Goal: Information Seeking & Learning: Learn about a topic

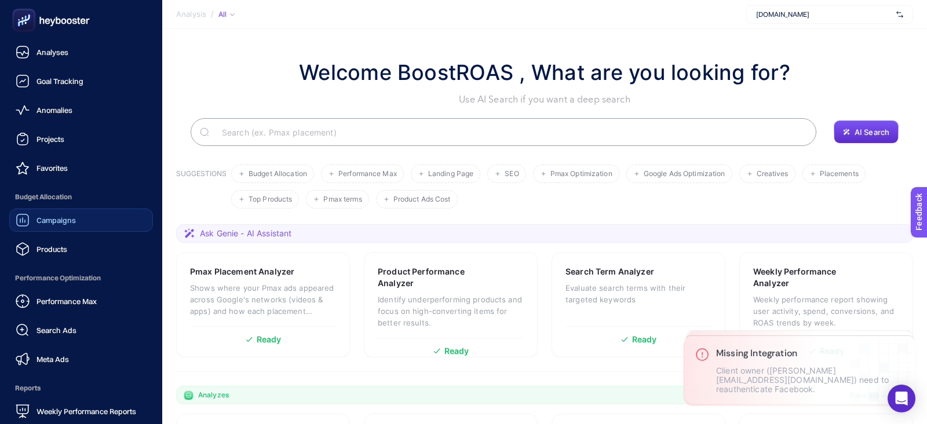
click at [63, 217] on span "Campaigns" at bounding box center [55, 219] width 39 height 9
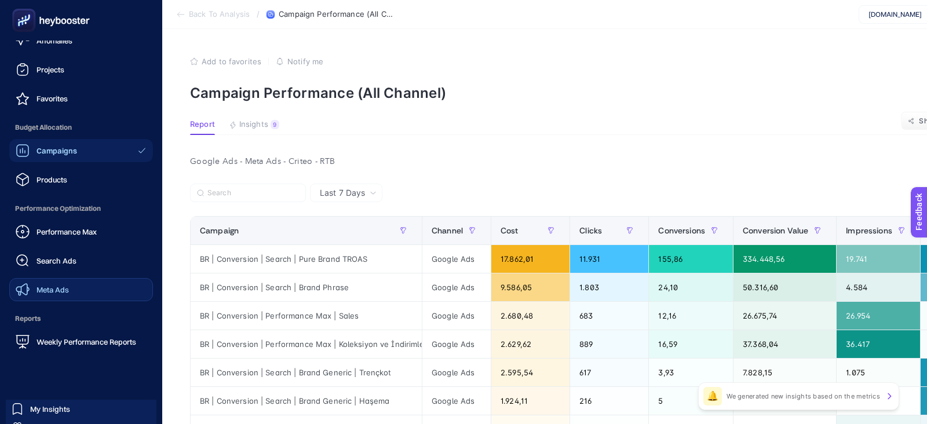
scroll to position [87, 0]
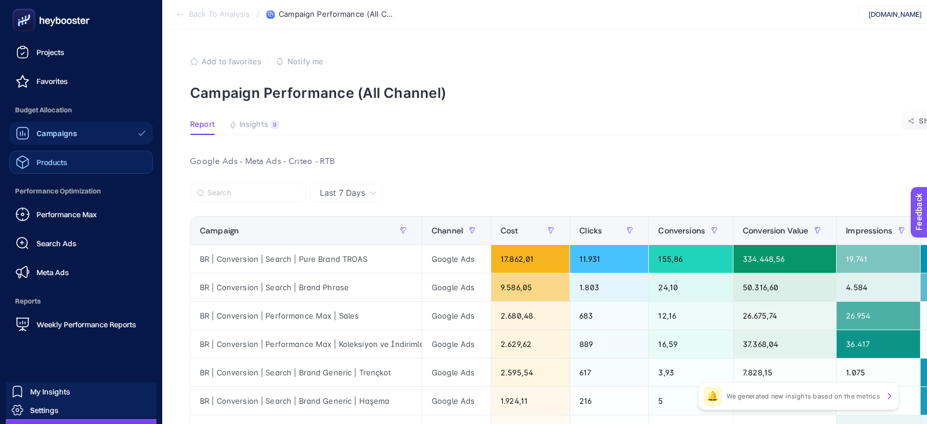
click at [72, 166] on link "Products" at bounding box center [81, 162] width 144 height 23
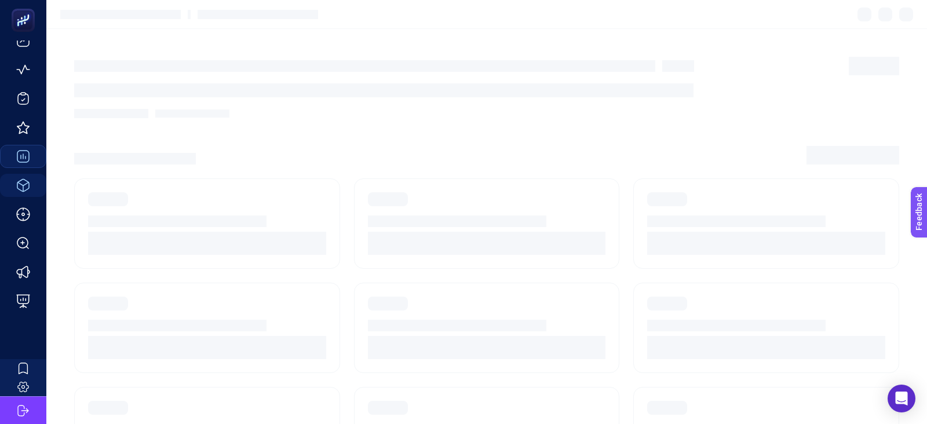
scroll to position [41, 0]
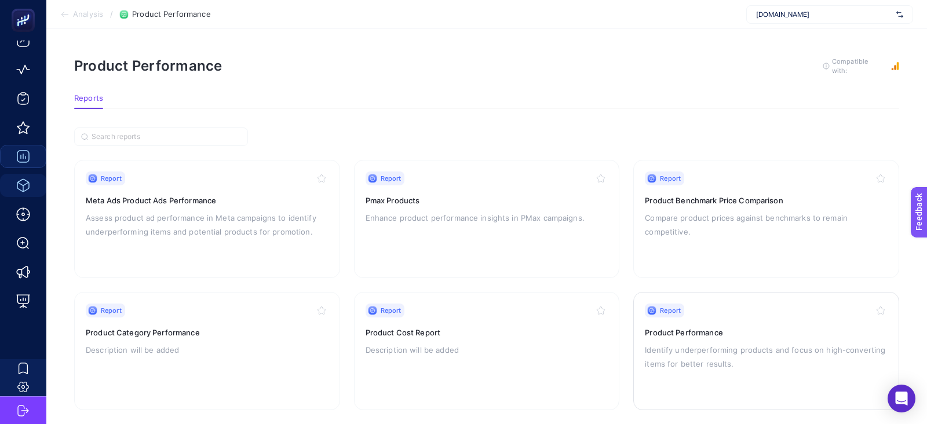
click at [691, 328] on h3 "Product Performance" at bounding box center [766, 333] width 243 height 12
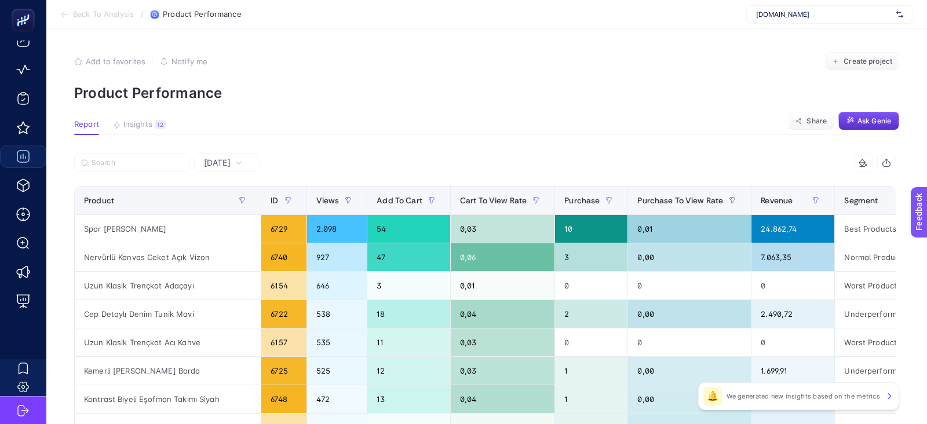
scroll to position [0, 53]
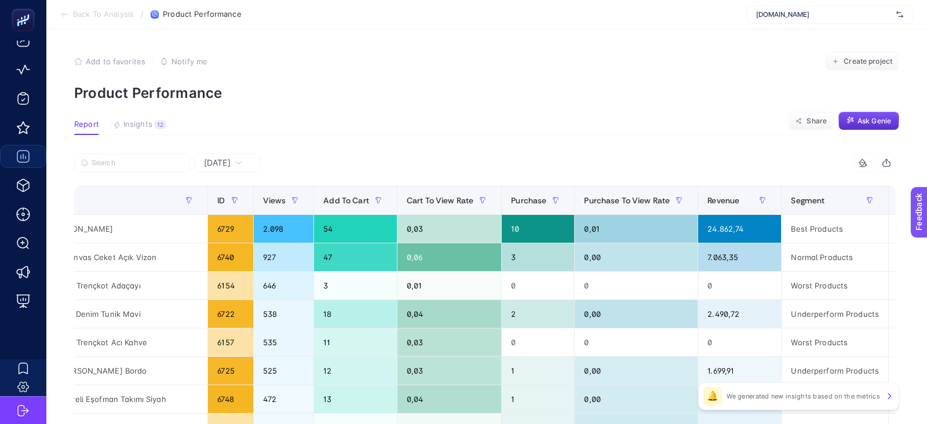
click at [899, 202] on div "+" at bounding box center [910, 200] width 22 height 9
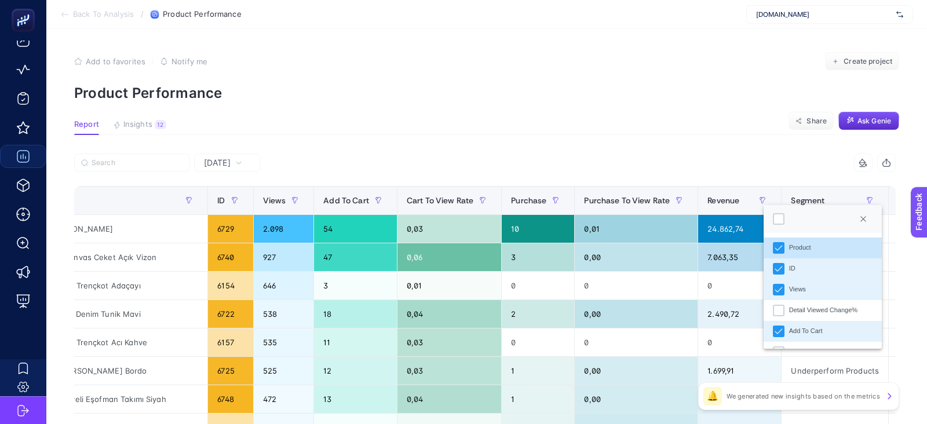
scroll to position [8, 57]
click at [778, 269] on icon "ID" at bounding box center [778, 268] width 8 height 5
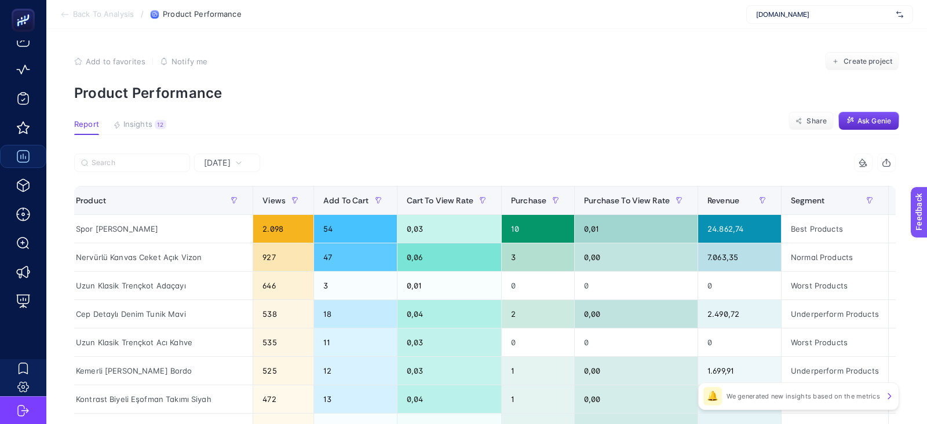
click at [899, 197] on div "+" at bounding box center [910, 200] width 22 height 9
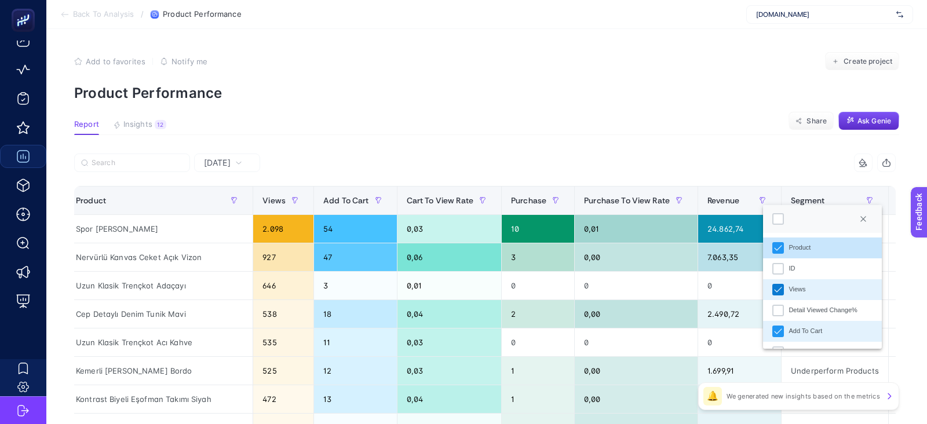
click at [776, 293] on icon "Views" at bounding box center [778, 289] width 8 height 8
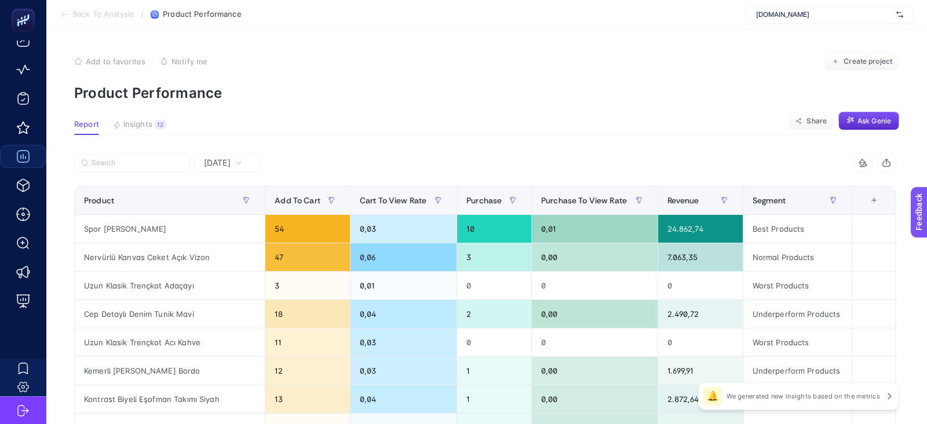
scroll to position [0, 0]
click at [877, 203] on div "+" at bounding box center [874, 200] width 22 height 9
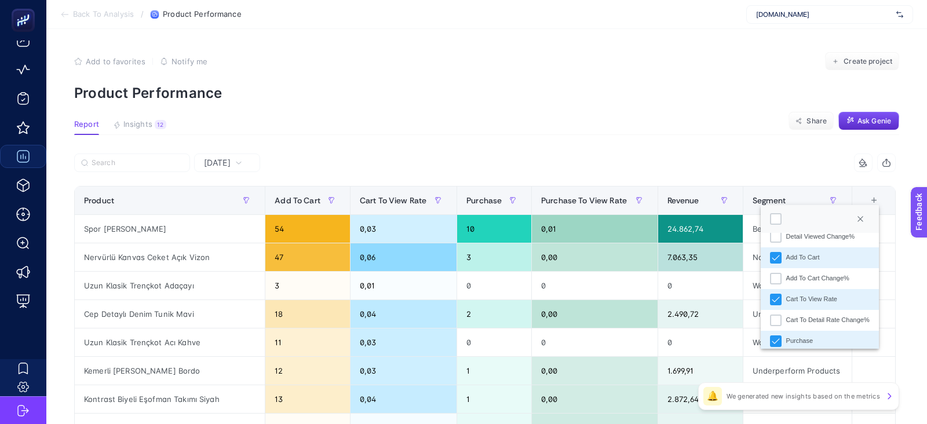
scroll to position [77, 0]
click at [778, 299] on icon "Cart To View Rate" at bounding box center [775, 296] width 8 height 8
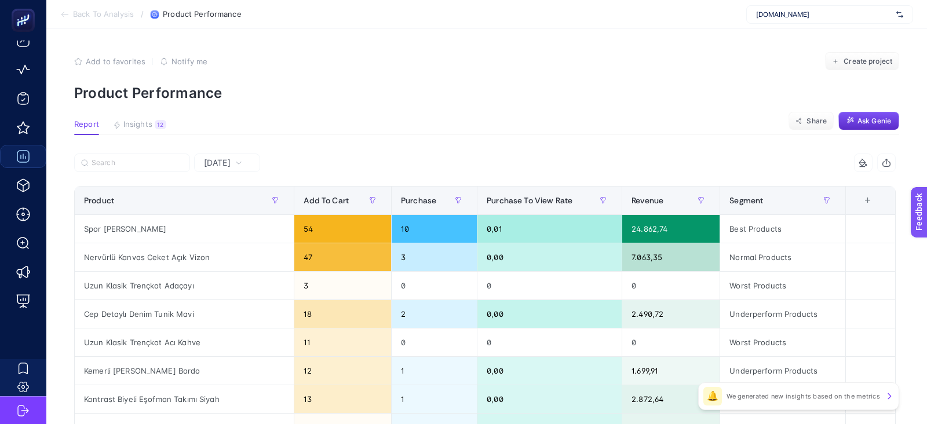
click at [870, 202] on div "+" at bounding box center [867, 200] width 22 height 9
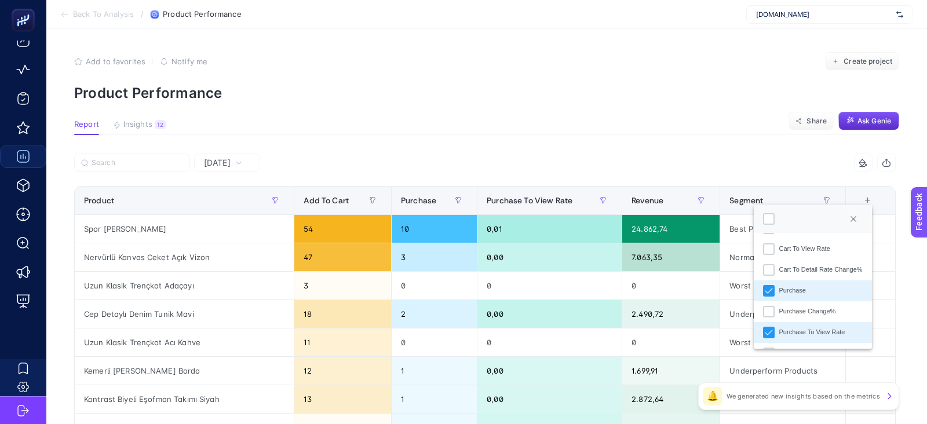
scroll to position [129, 0]
click at [766, 326] on icon "Purchase To View Rate" at bounding box center [768, 327] width 8 height 8
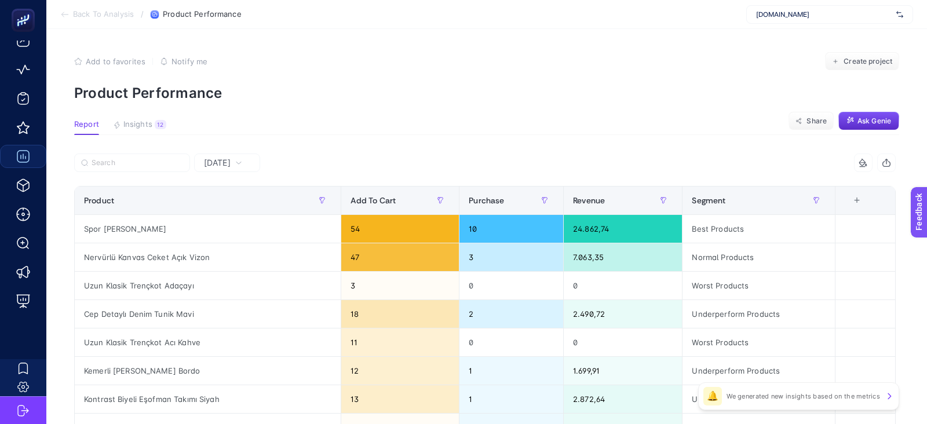
click at [681, 158] on div "7 items selected" at bounding box center [690, 162] width 411 height 19
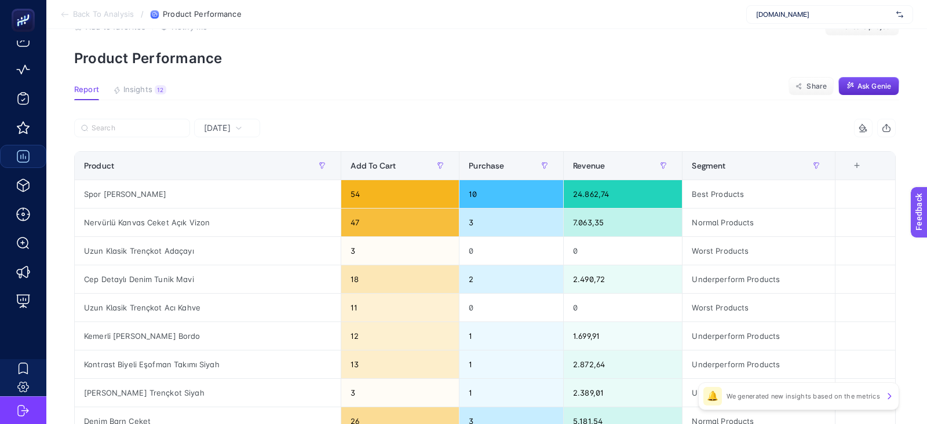
scroll to position [42, 0]
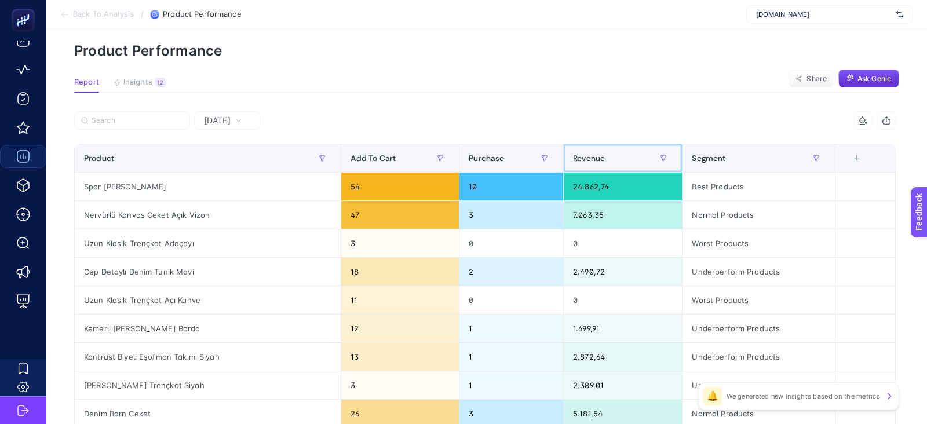
click at [581, 169] on th "Revenue" at bounding box center [622, 158] width 119 height 28
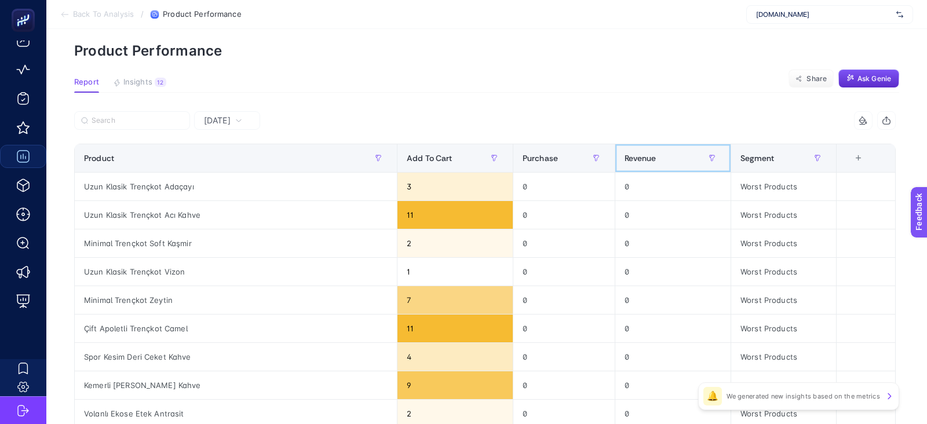
click at [614, 167] on th "Revenue" at bounding box center [672, 158] width 116 height 28
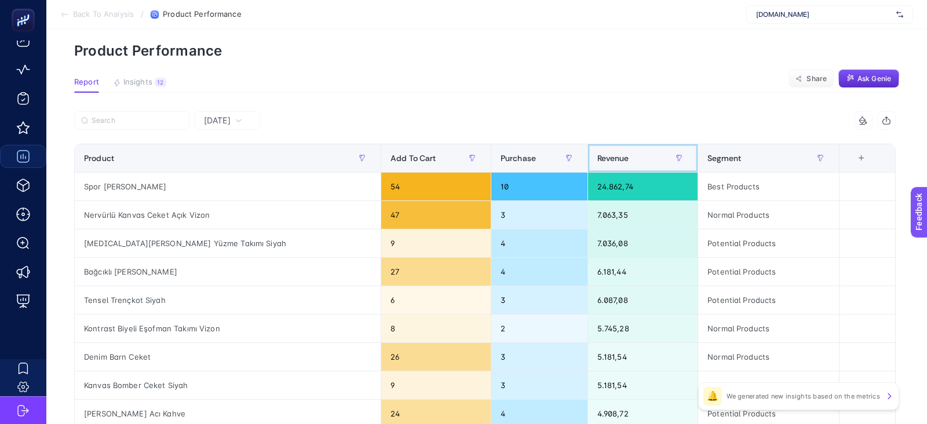
scroll to position [0, 0]
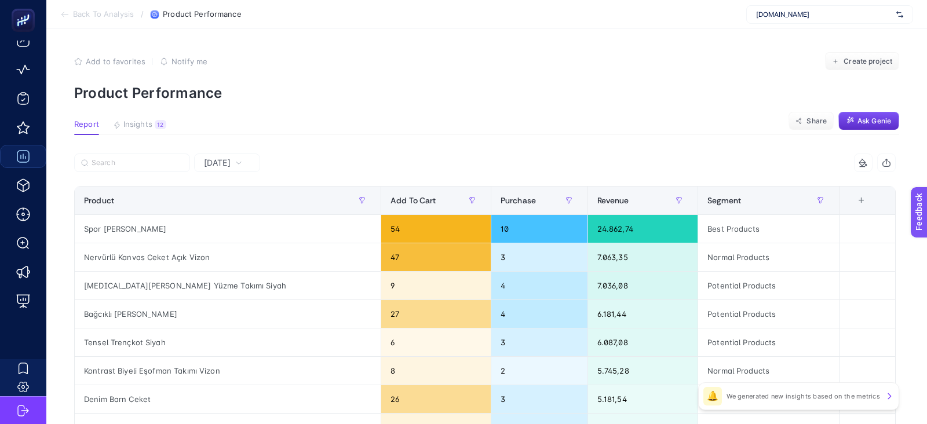
drag, startPoint x: 234, startPoint y: 158, endPoint x: 244, endPoint y: 173, distance: 18.8
click at [230, 158] on span "[DATE]" at bounding box center [217, 163] width 27 height 12
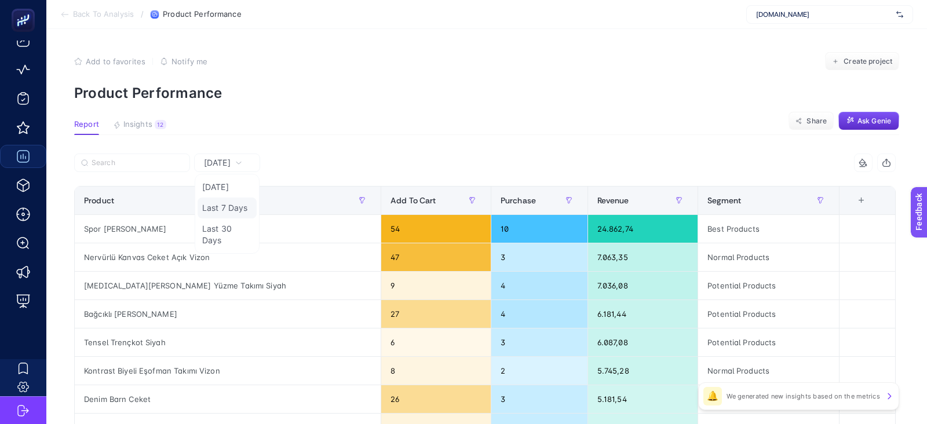
click at [235, 205] on li "Last 7 Days" at bounding box center [226, 207] width 59 height 21
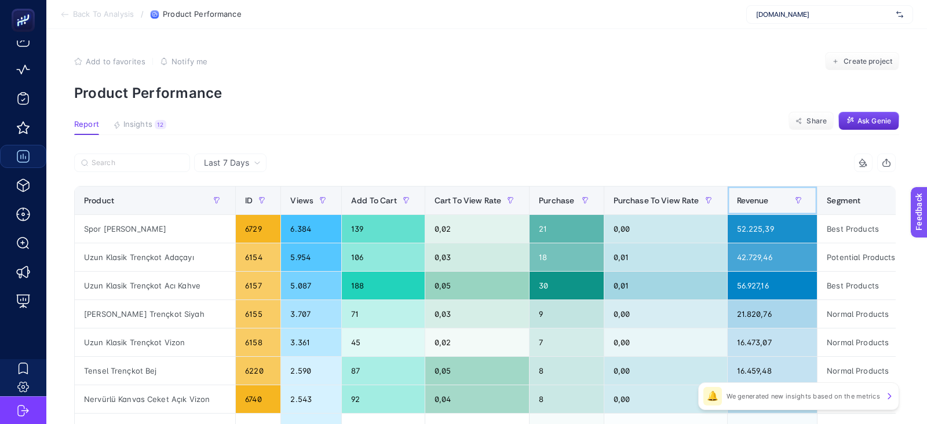
click at [755, 203] on span "Revenue" at bounding box center [753, 200] width 32 height 9
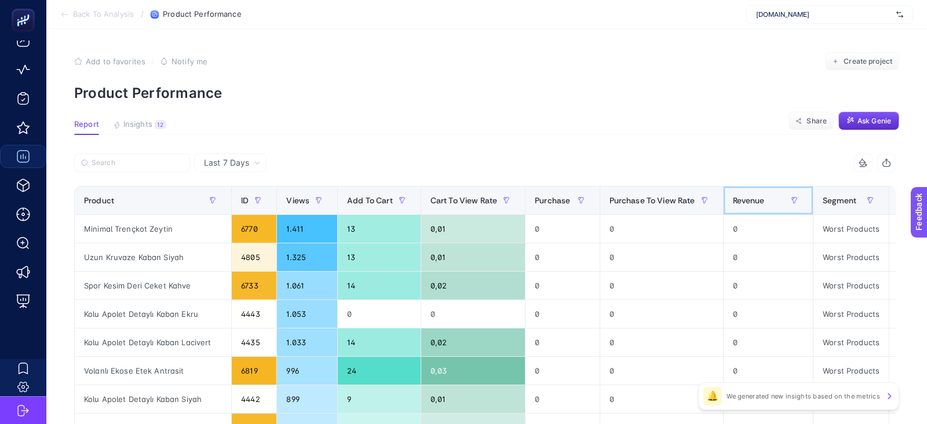
click at [755, 203] on span "Revenue" at bounding box center [749, 200] width 32 height 9
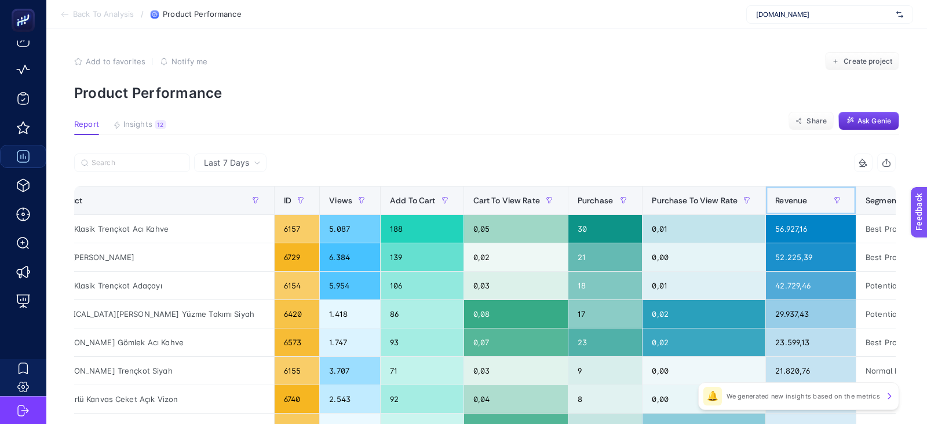
scroll to position [0, 61]
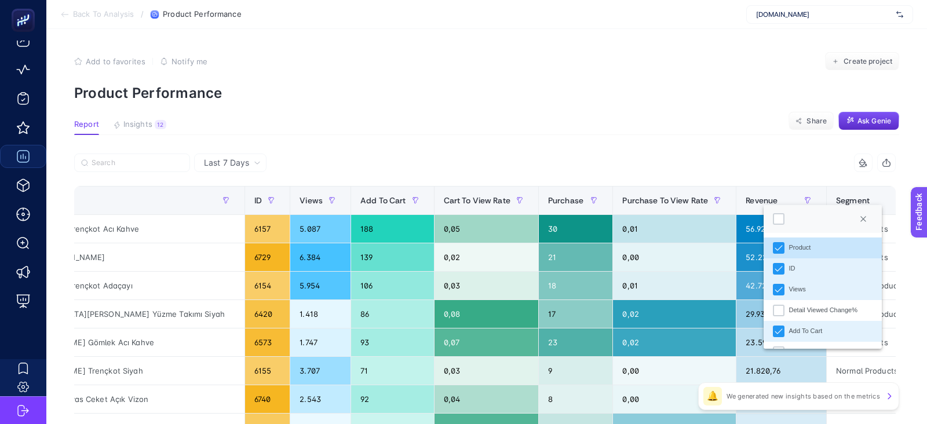
scroll to position [8, 57]
click at [778, 272] on icon "ID" at bounding box center [778, 269] width 8 height 8
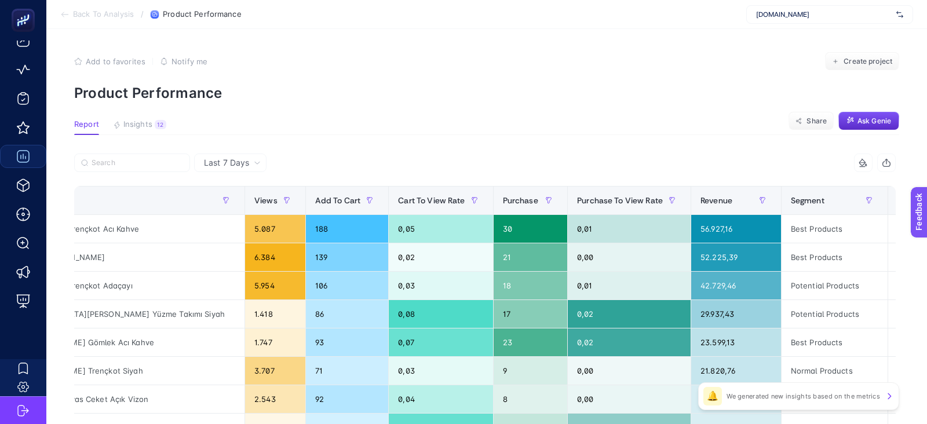
scroll to position [0, 16]
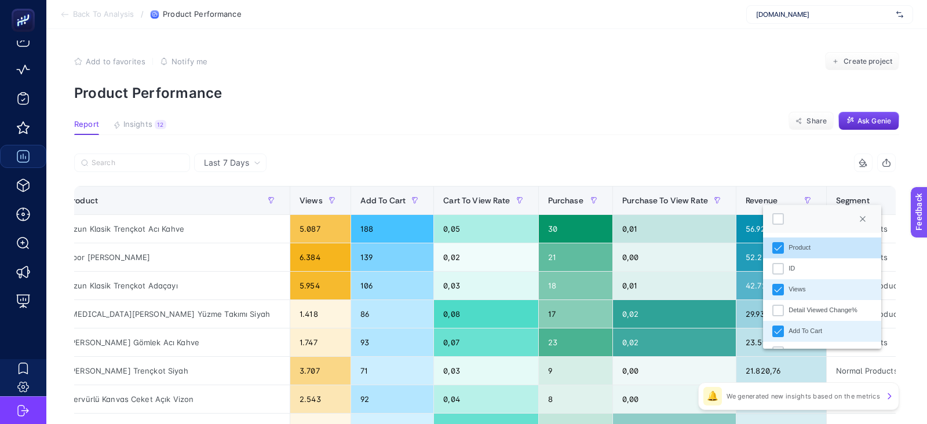
scroll to position [8, 57]
click at [778, 287] on icon "Views" at bounding box center [778, 289] width 8 height 8
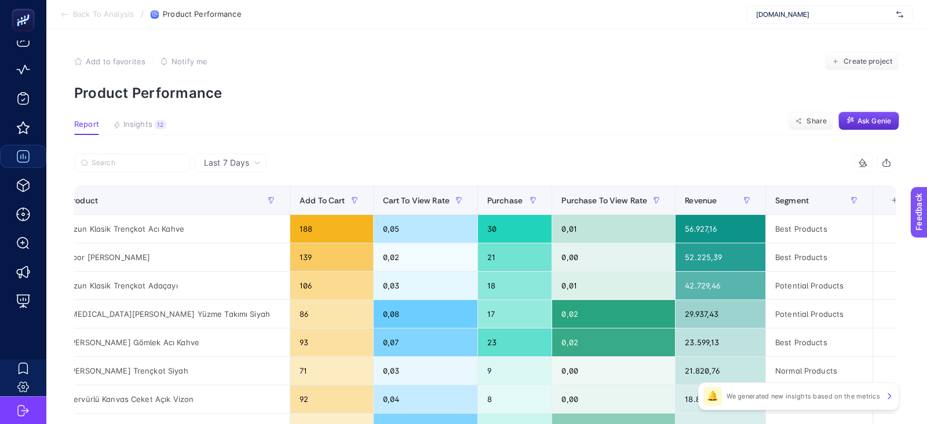
scroll to position [0, 0]
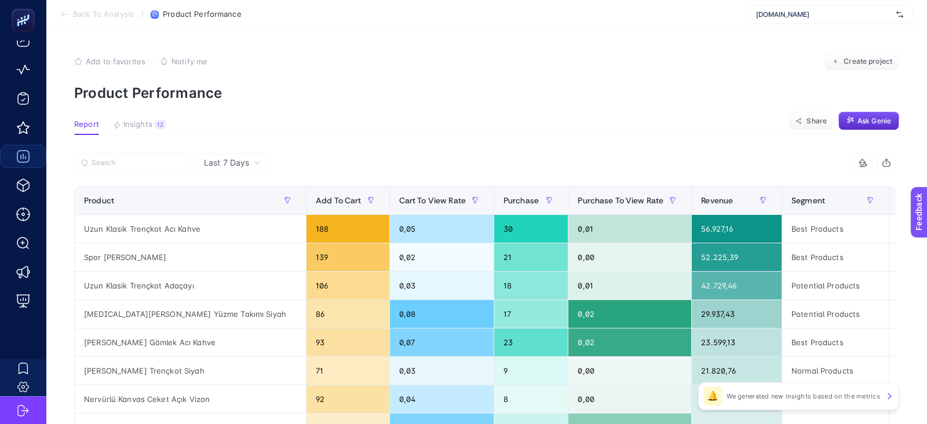
click at [899, 203] on div "+" at bounding box center [910, 200] width 22 height 9
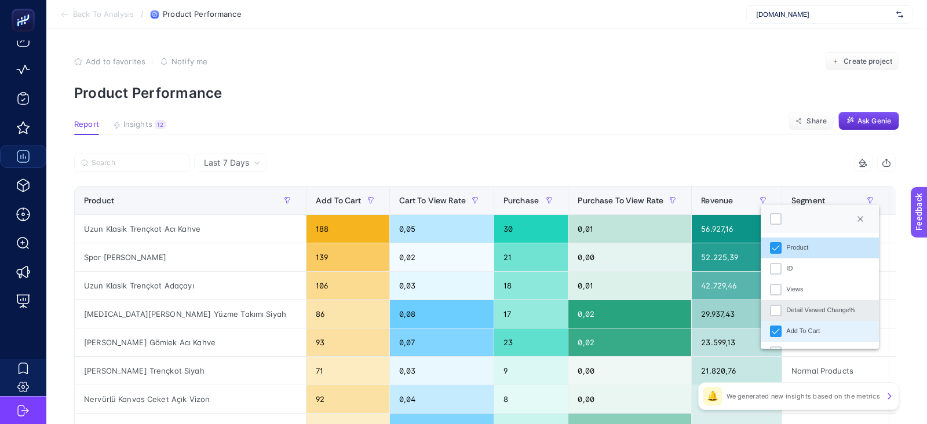
scroll to position [64, 0]
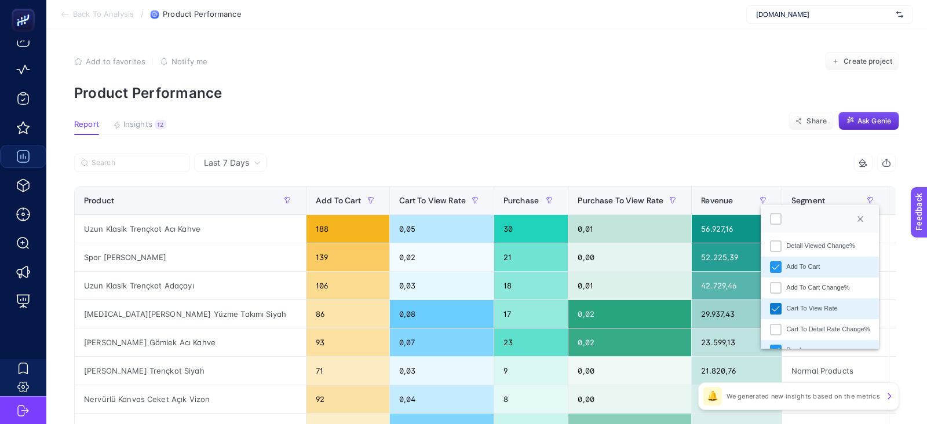
click at [774, 309] on icon "Cart To View Rate" at bounding box center [775, 309] width 8 height 8
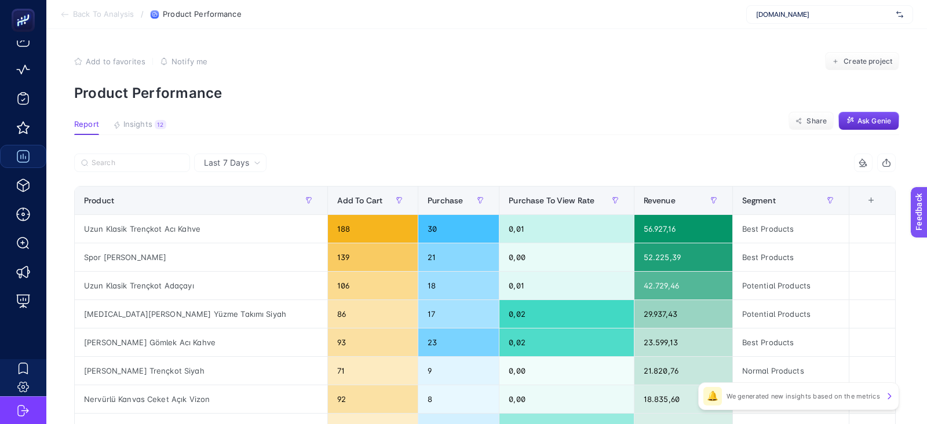
click at [862, 203] on div "+" at bounding box center [871, 200] width 22 height 9
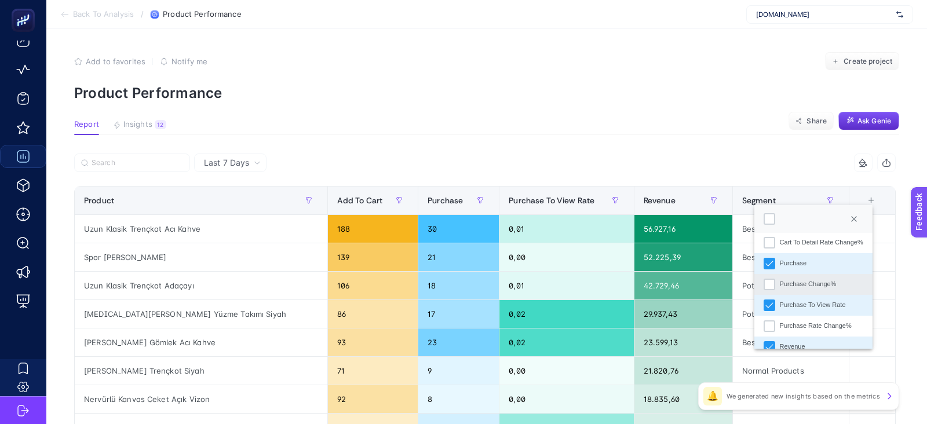
scroll to position [156, 0]
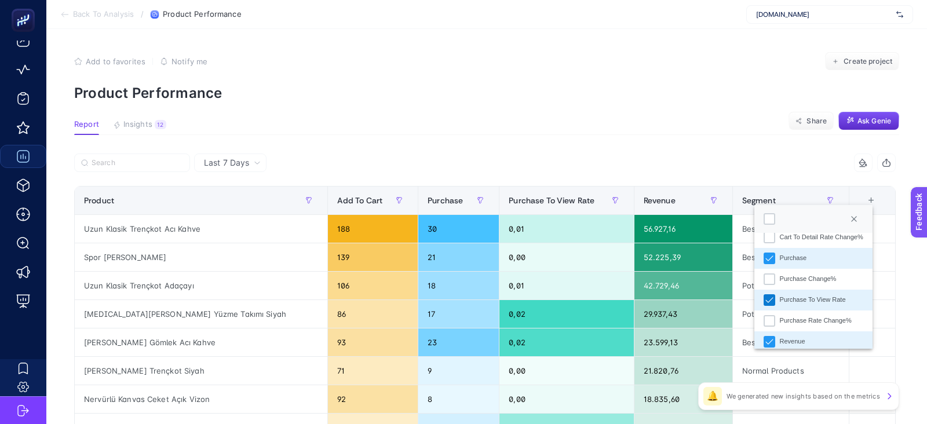
click at [765, 304] on div "Purchase To View Rate" at bounding box center [769, 300] width 12 height 12
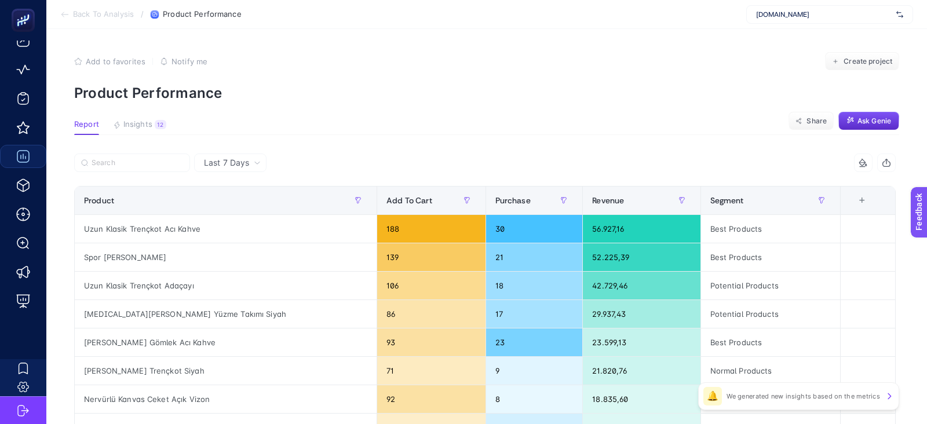
click at [704, 170] on div "7 items selected" at bounding box center [690, 162] width 411 height 19
click at [583, 215] on div "56.927,16" at bounding box center [641, 229] width 117 height 28
click at [592, 204] on span "Revenue" at bounding box center [608, 200] width 32 height 9
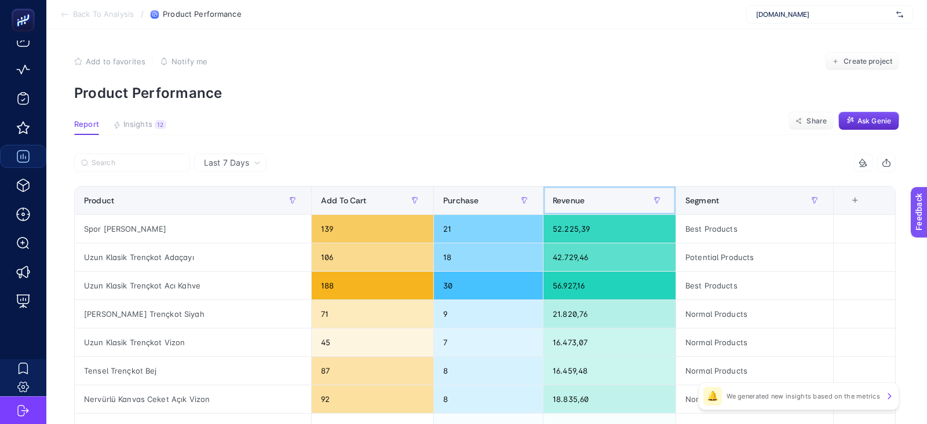
click at [575, 204] on span "Revenue" at bounding box center [568, 200] width 32 height 9
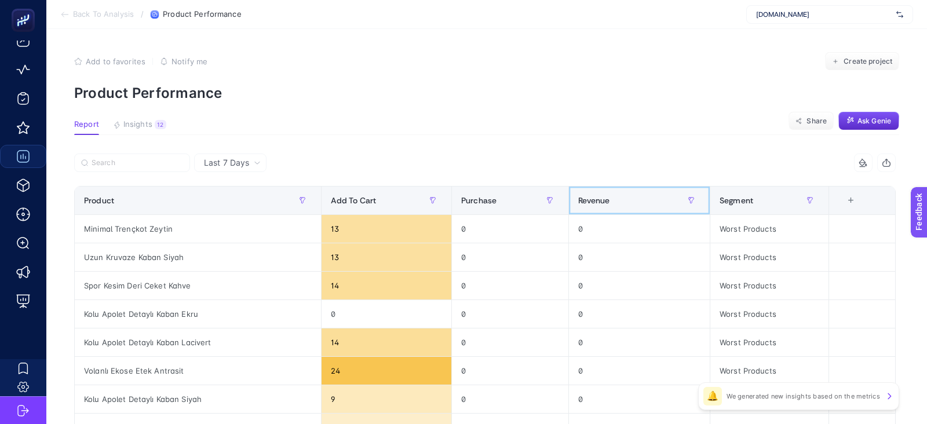
click at [588, 200] on span "Revenue" at bounding box center [594, 200] width 32 height 9
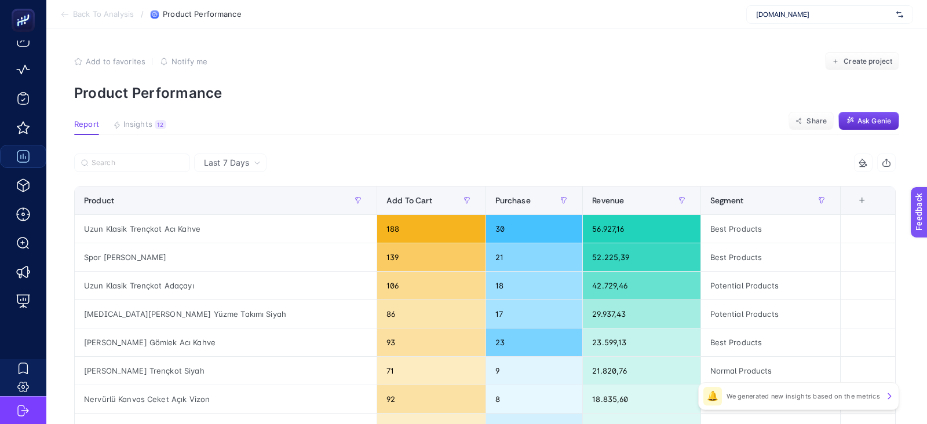
click at [585, 160] on div "7 items selected" at bounding box center [690, 162] width 411 height 19
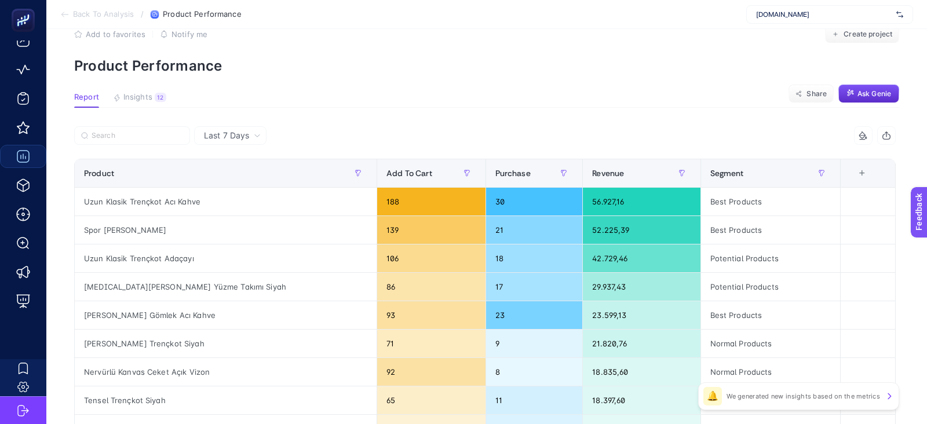
scroll to position [39, 0]
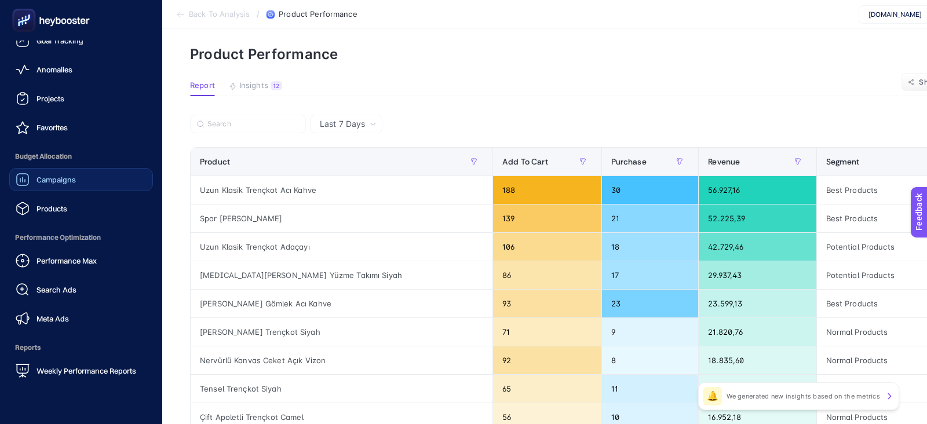
click at [67, 182] on span "Campaigns" at bounding box center [55, 179] width 39 height 9
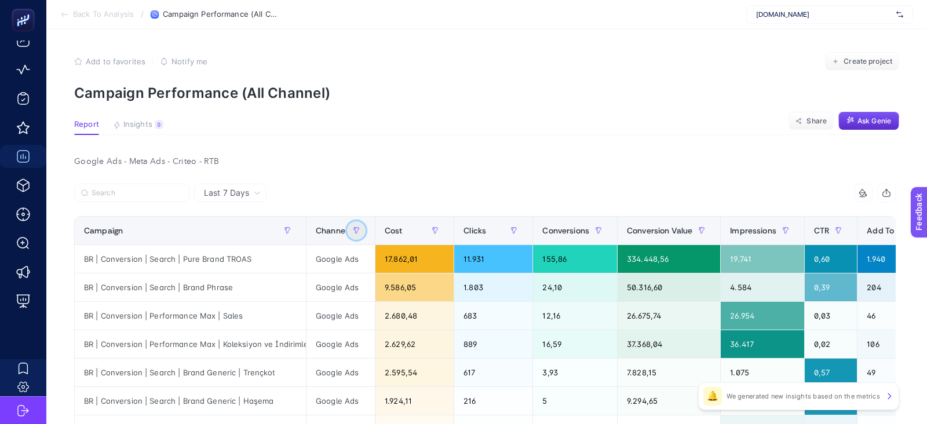
click at [363, 232] on button "button" at bounding box center [356, 230] width 19 height 19
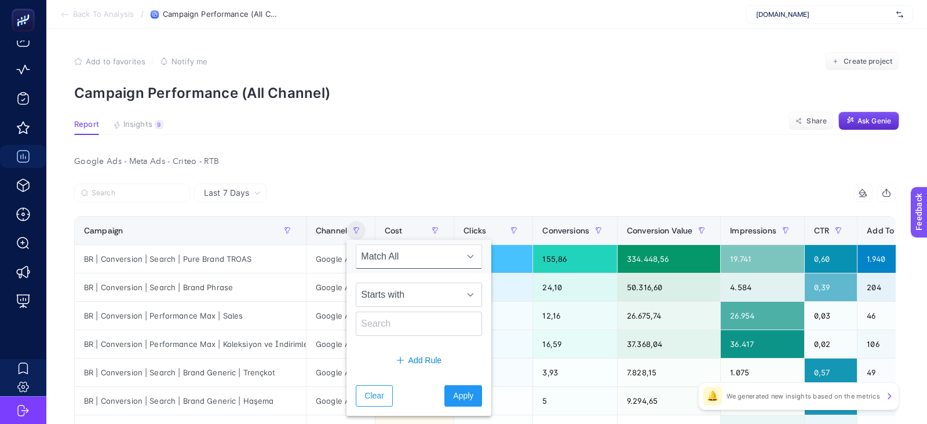
click at [353, 191] on div at bounding box center [279, 196] width 411 height 25
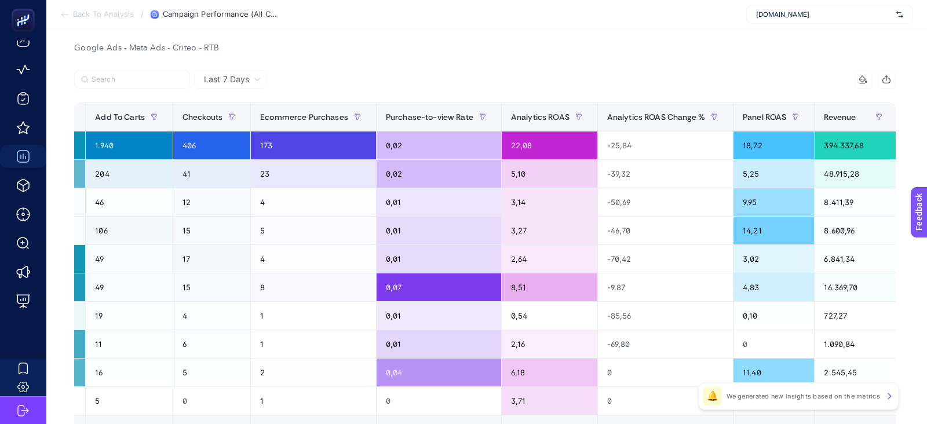
scroll to position [0, 881]
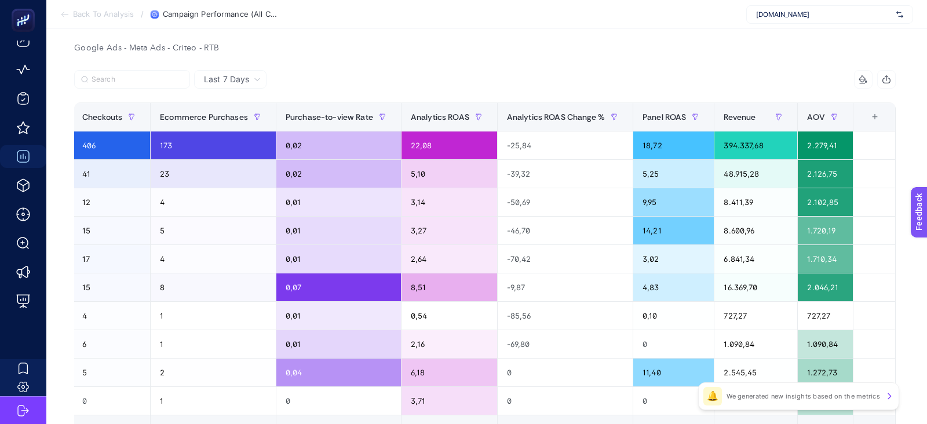
click at [870, 119] on div "+" at bounding box center [874, 116] width 22 height 9
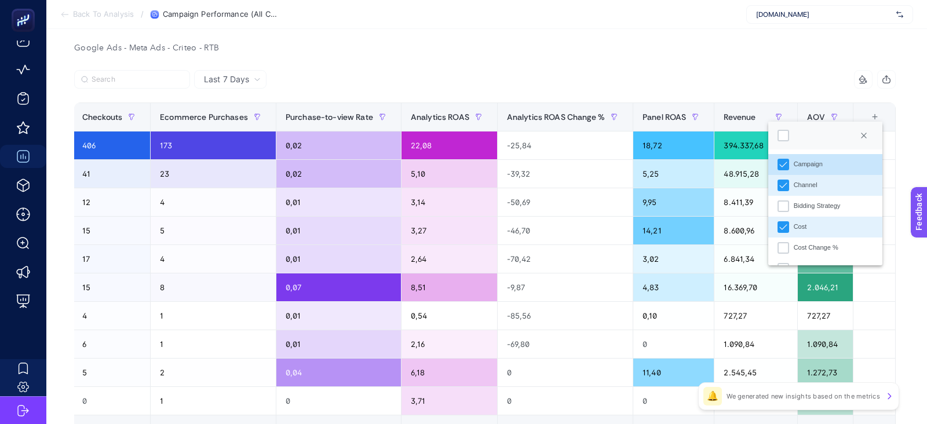
scroll to position [8, 57]
click at [781, 184] on icon "Channel" at bounding box center [783, 185] width 8 height 8
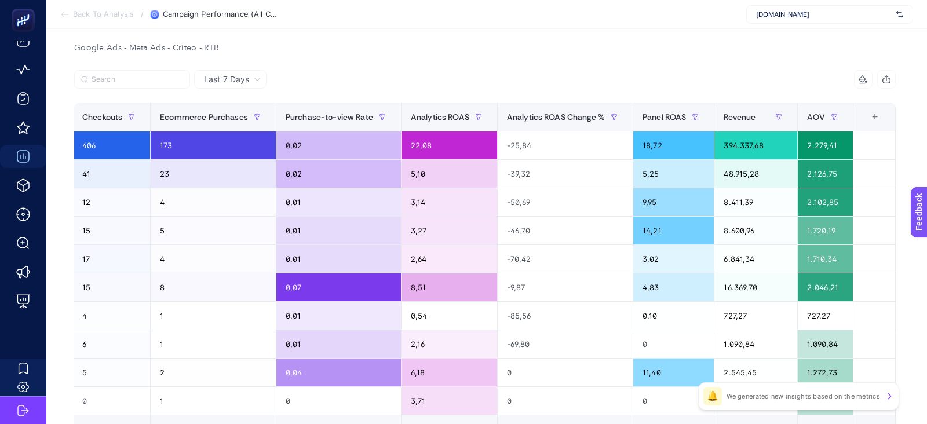
scroll to position [0, 812]
click at [877, 113] on div "+" at bounding box center [874, 116] width 22 height 9
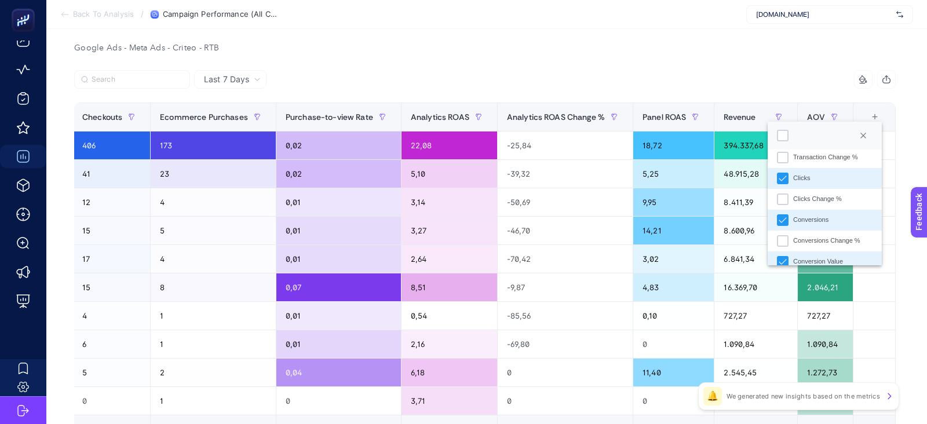
scroll to position [175, 0]
click at [785, 178] on icon "Clicks" at bounding box center [782, 177] width 8 height 8
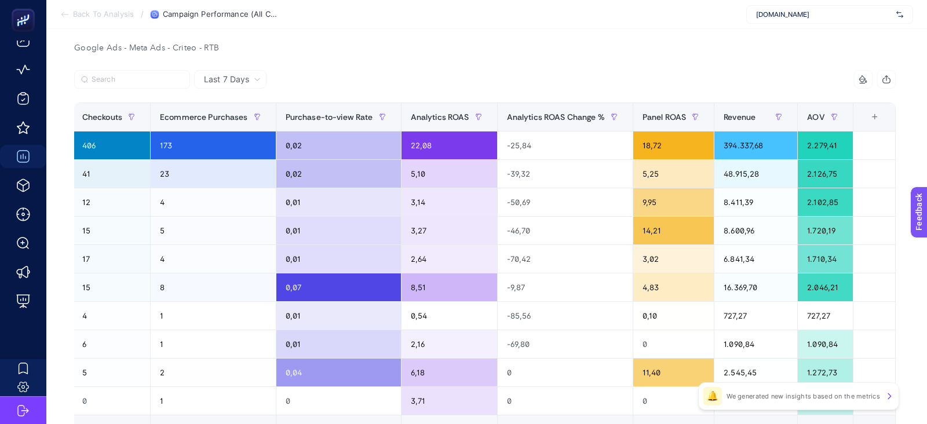
scroll to position [0, 730]
click at [870, 120] on div "+" at bounding box center [874, 116] width 22 height 9
click at [869, 115] on div "+" at bounding box center [874, 116] width 22 height 9
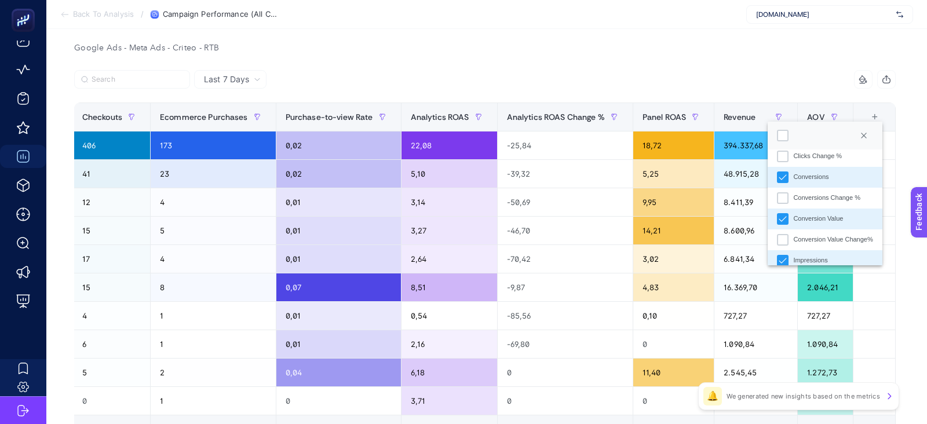
scroll to position [211, 0]
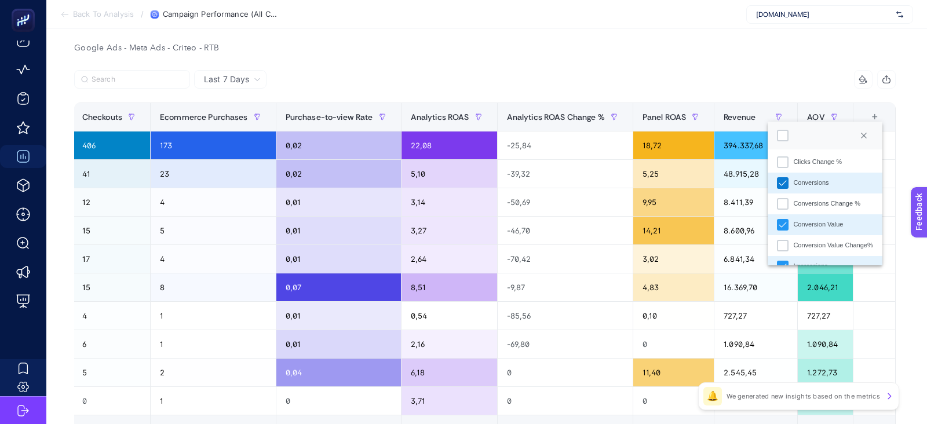
click at [786, 186] on div "Conversions" at bounding box center [783, 183] width 12 height 12
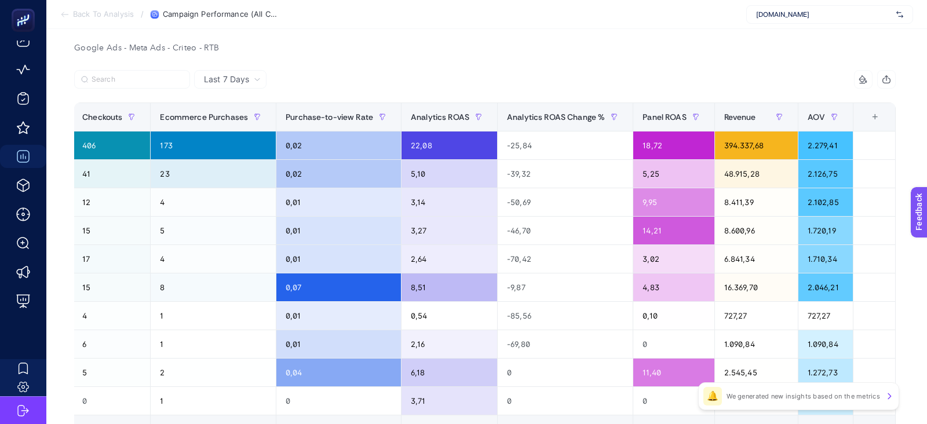
scroll to position [0, 646]
click at [874, 107] on th "14 items selected +" at bounding box center [874, 117] width 42 height 28
click at [874, 114] on div "+" at bounding box center [874, 116] width 22 height 9
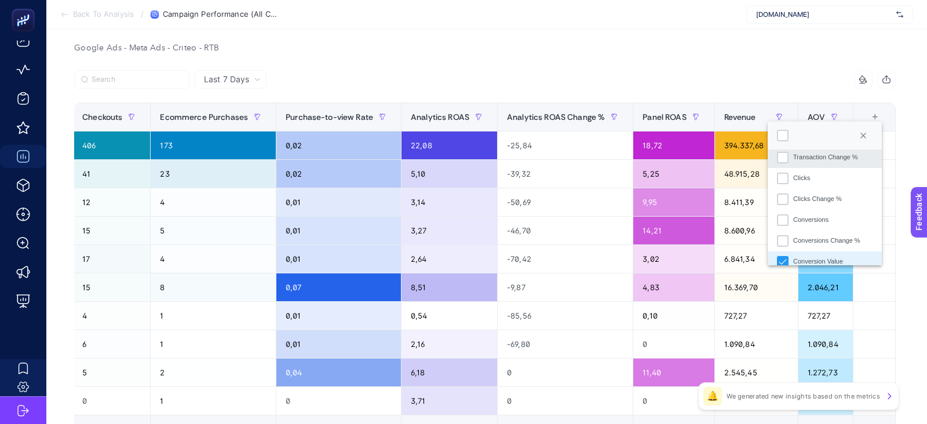
scroll to position [188, 0]
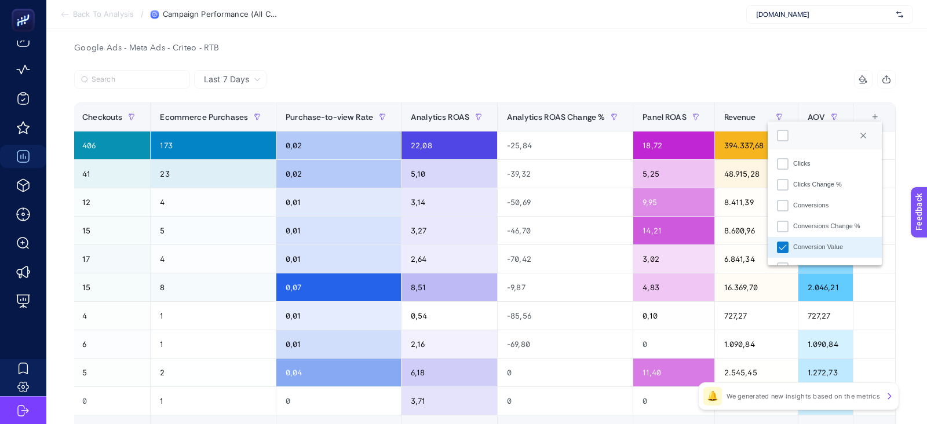
click at [777, 247] on div "Conversion Value" at bounding box center [783, 247] width 12 height 12
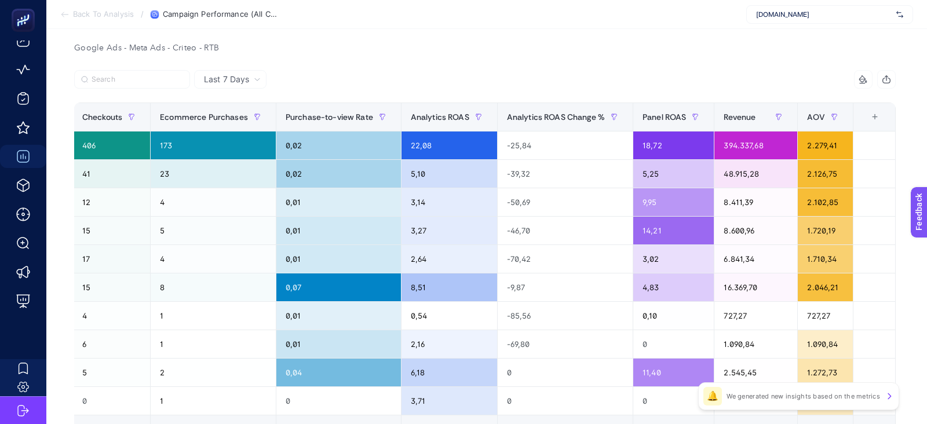
scroll to position [0, 543]
click at [875, 125] on th "13 items selected +" at bounding box center [873, 117] width 42 height 28
click at [875, 119] on div "+" at bounding box center [874, 116] width 22 height 9
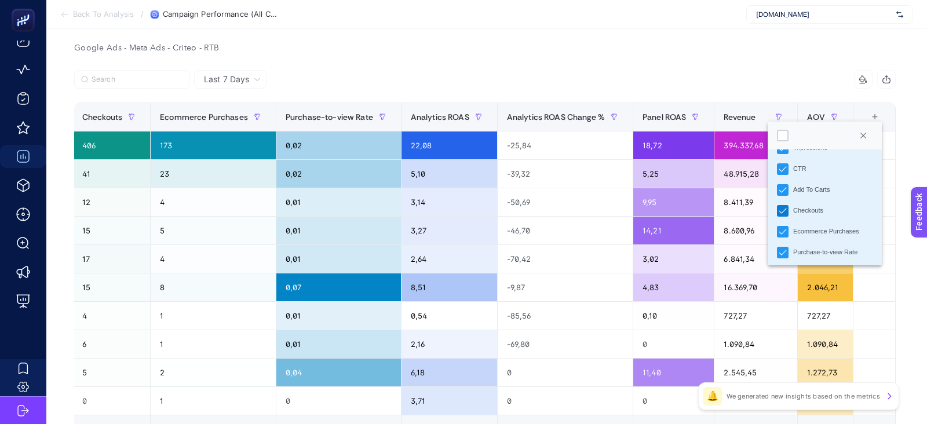
scroll to position [331, 0]
click at [779, 208] on icon "Checkouts" at bounding box center [783, 208] width 8 height 5
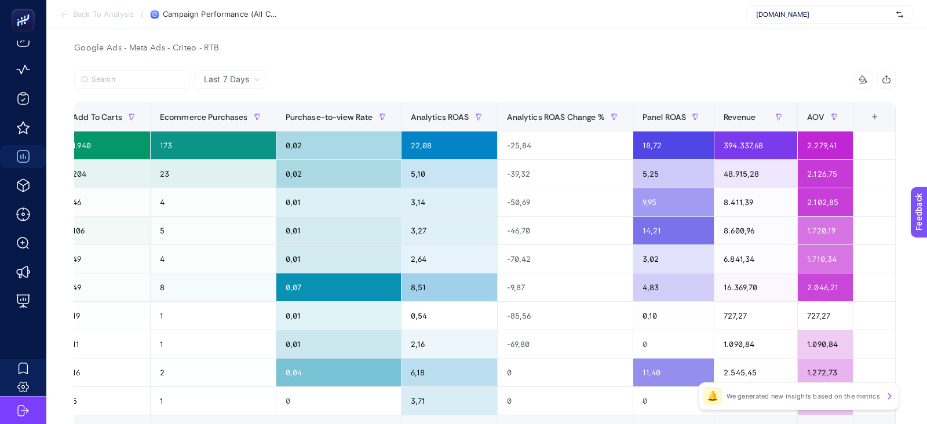
scroll to position [0, 465]
click at [866, 115] on div "+" at bounding box center [874, 116] width 22 height 9
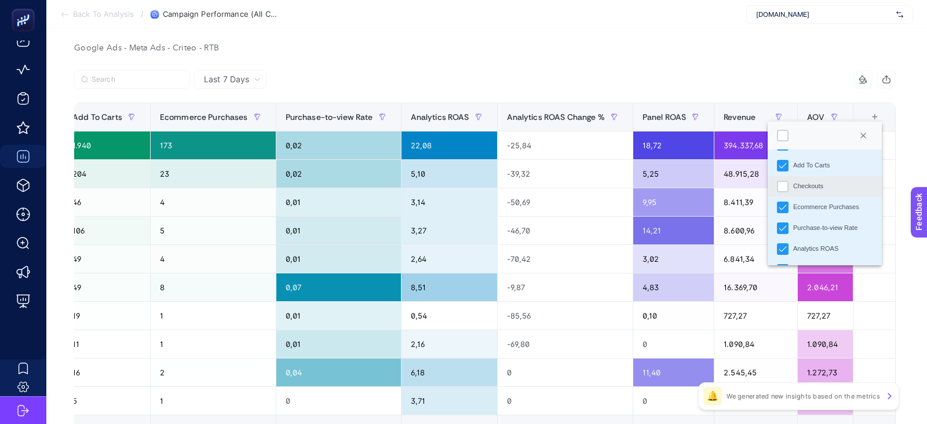
scroll to position [374, 0]
click at [786, 206] on div "Purchase-to-view Rate" at bounding box center [783, 208] width 12 height 12
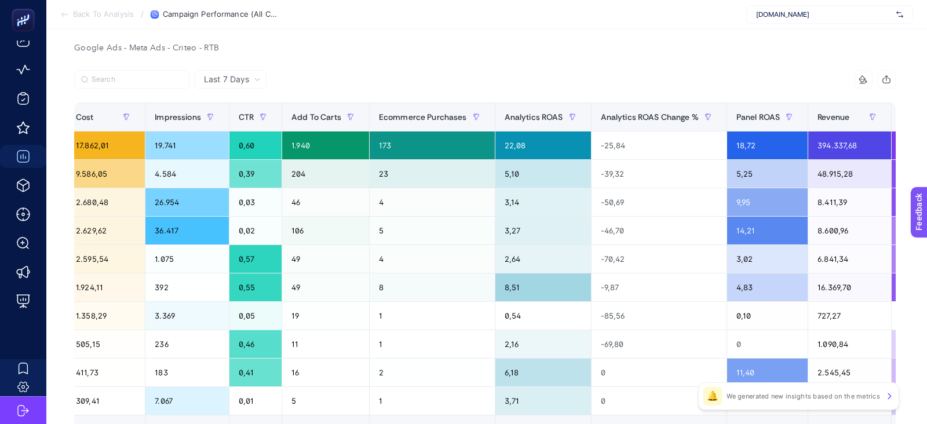
scroll to position [0, 0]
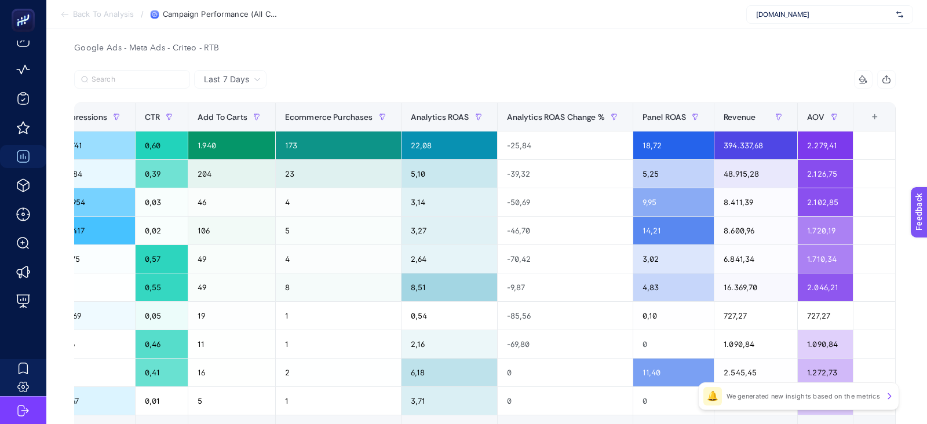
click at [878, 115] on div "+" at bounding box center [874, 116] width 22 height 9
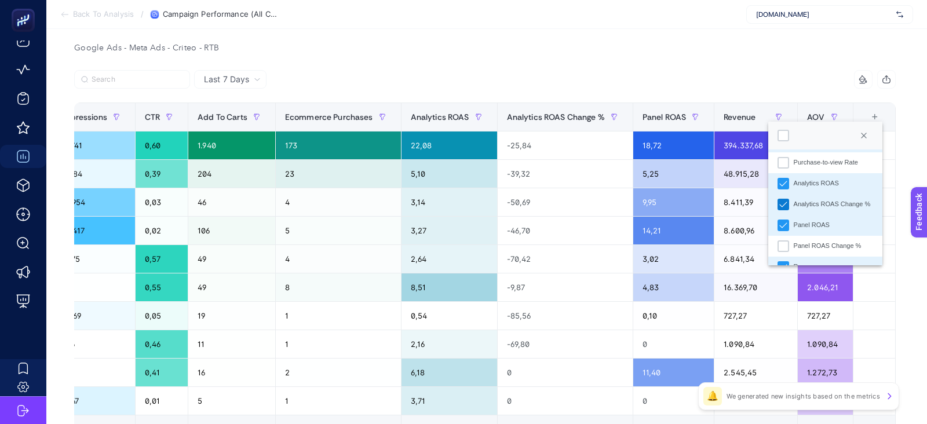
click at [786, 206] on div "Analytics ROAS Change %" at bounding box center [783, 205] width 12 height 12
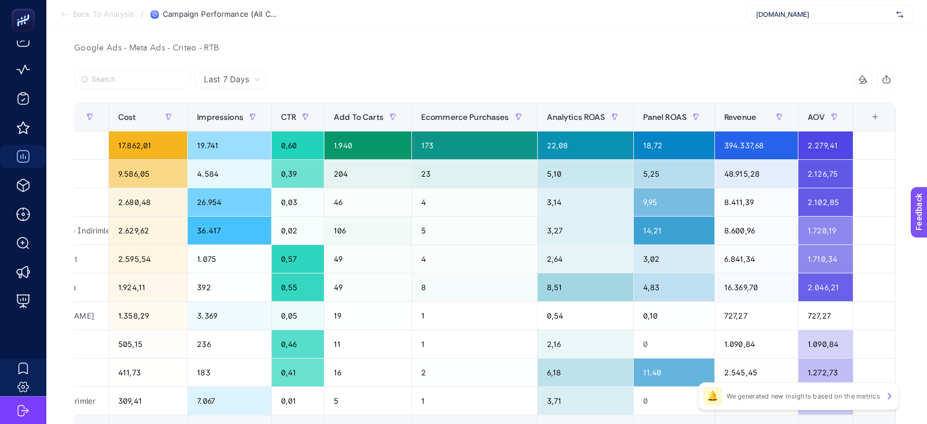
click at [870, 114] on div "+" at bounding box center [875, 116] width 22 height 9
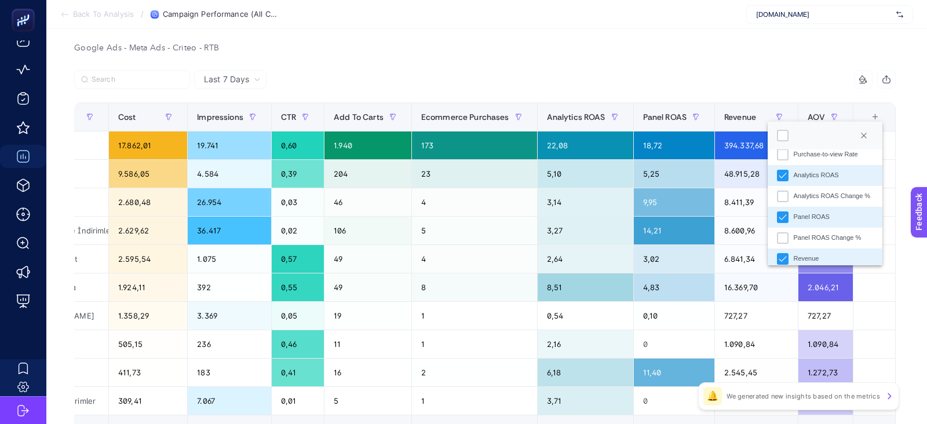
scroll to position [429, 0]
click at [783, 218] on div "Panel ROAS" at bounding box center [783, 215] width 12 height 12
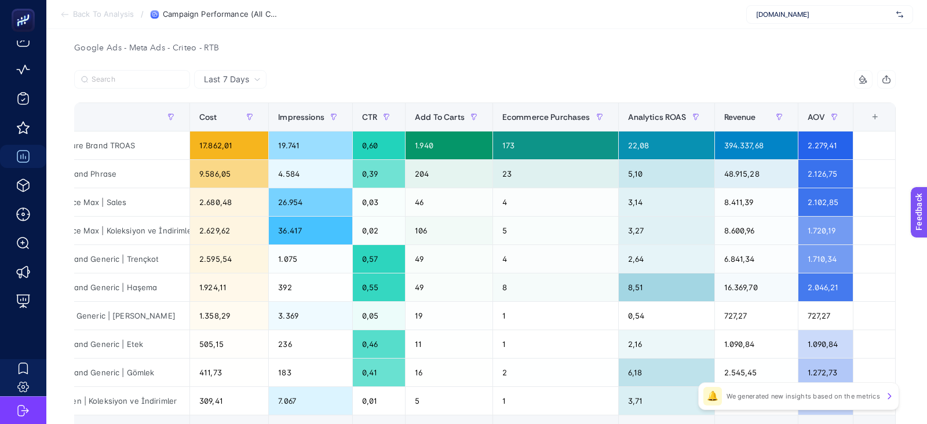
scroll to position [0, 125]
click at [650, 86] on div "15 items selected" at bounding box center [690, 79] width 411 height 19
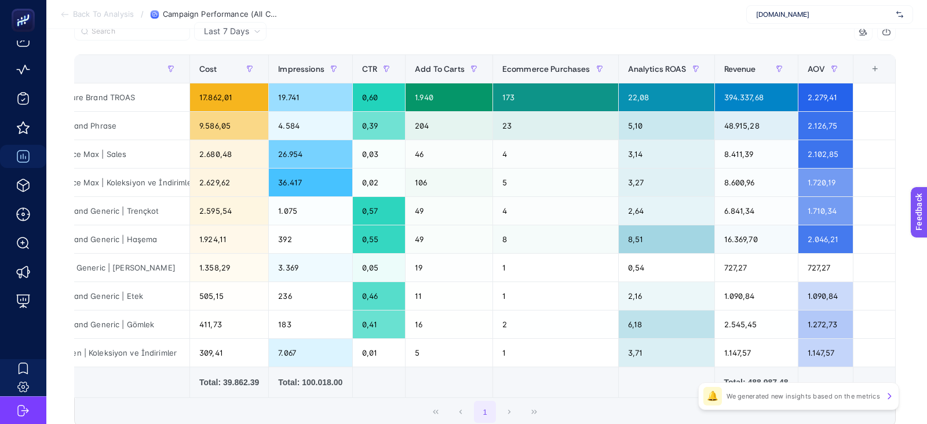
scroll to position [252, 0]
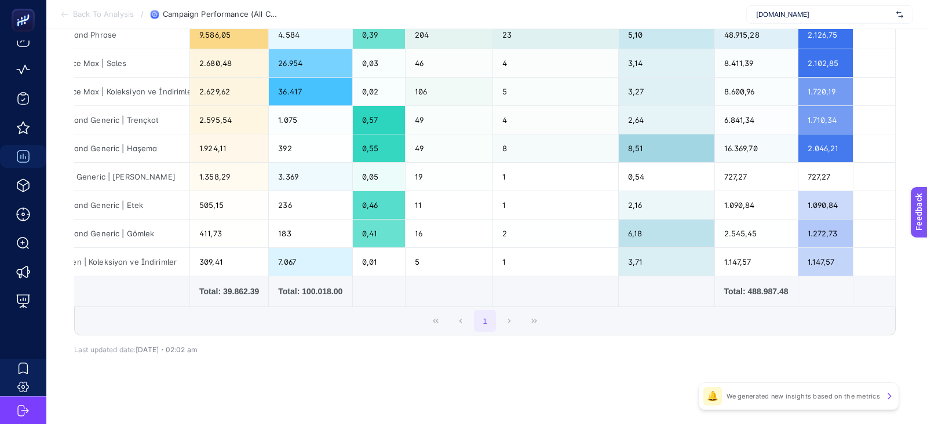
click at [593, 383] on div "Last 7 Days 15 items selected Campaign Cost Impressions CTR Add To Carts Ecomme…" at bounding box center [485, 168] width 840 height 474
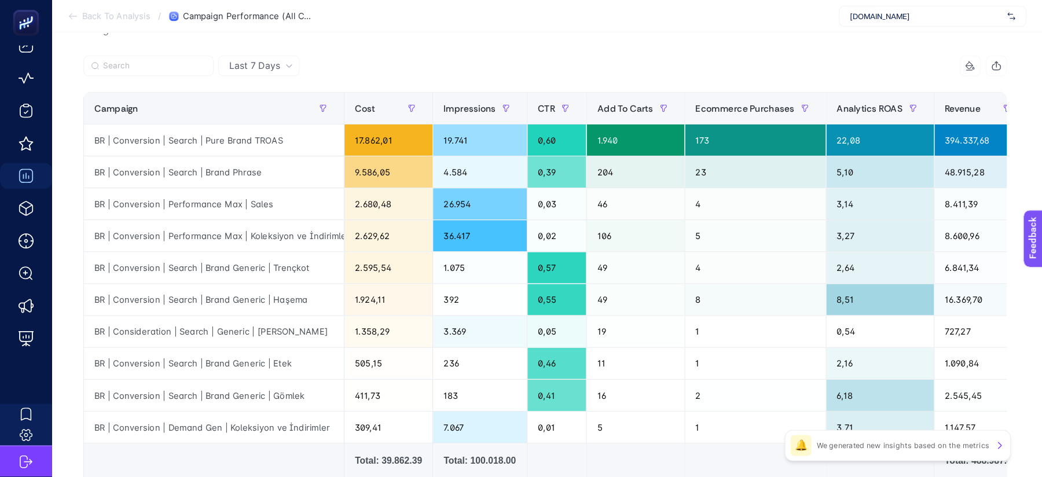
scroll to position [134, 0]
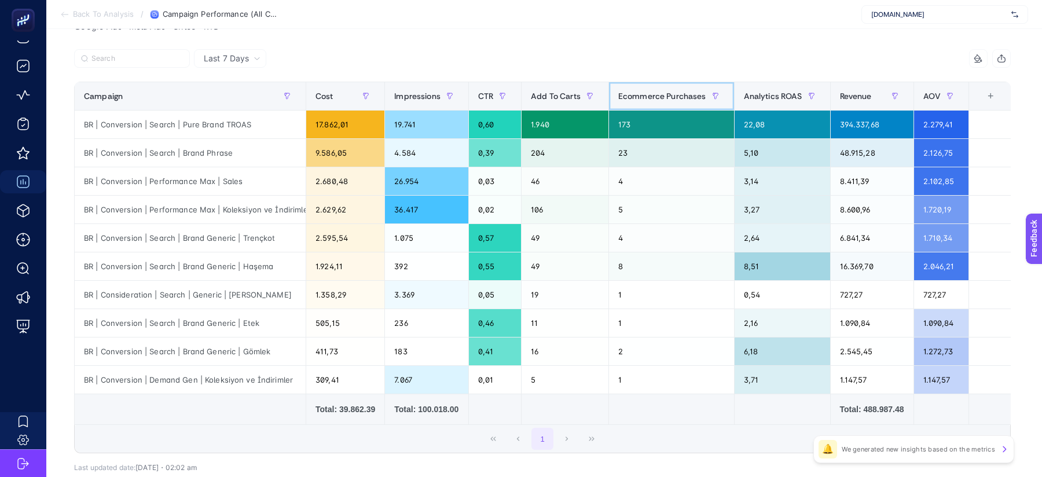
click at [684, 98] on span "Ecommerce Purchases" at bounding box center [662, 95] width 88 height 9
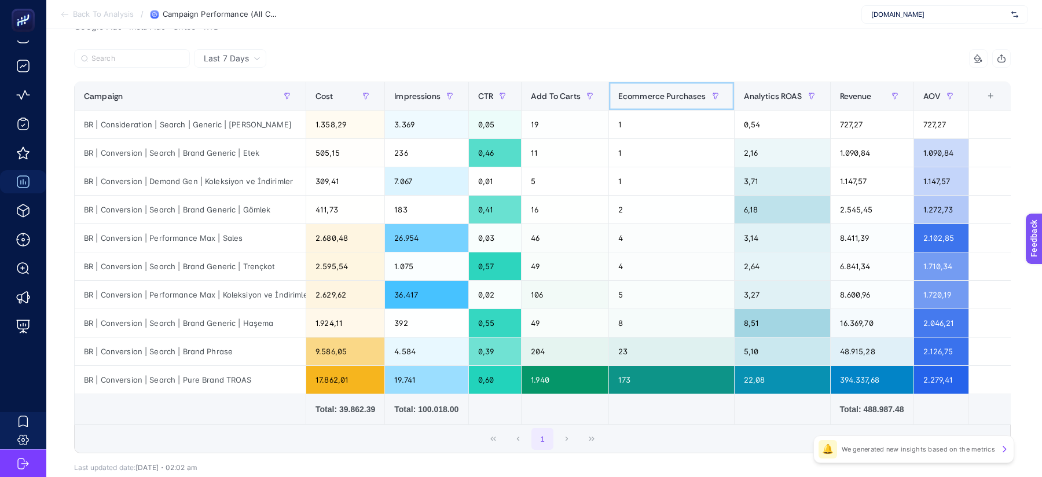
click at [684, 98] on span "Ecommerce Purchases" at bounding box center [662, 95] width 88 height 9
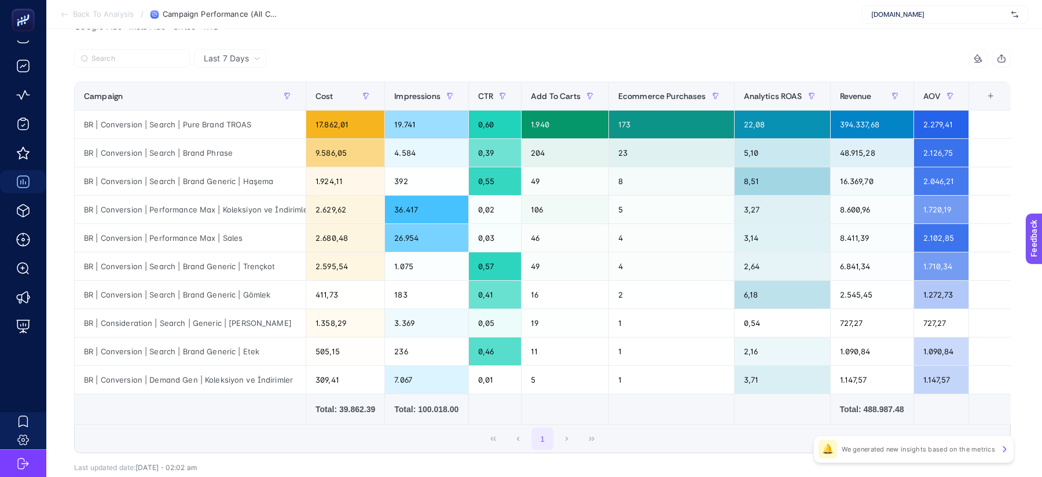
click at [588, 423] on div "1" at bounding box center [543, 439] width 936 height 28
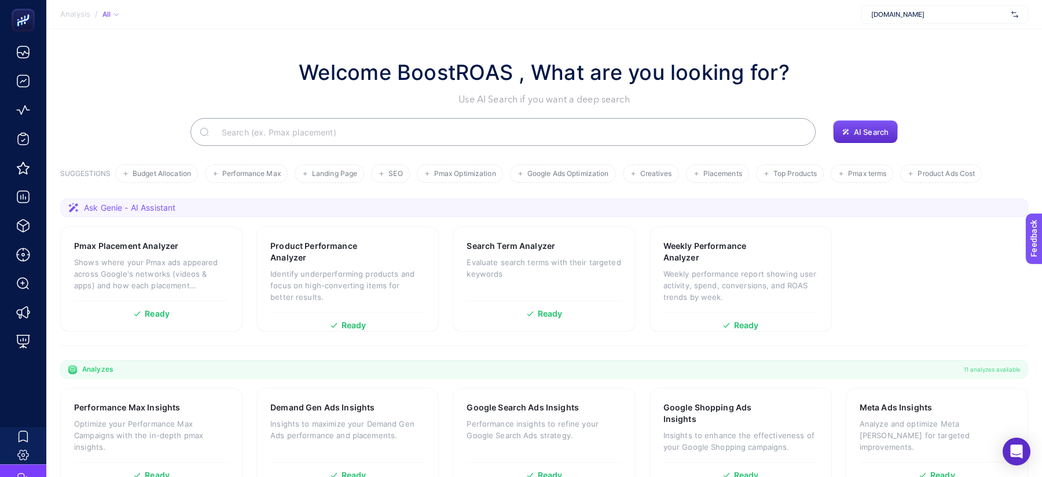
click at [924, 20] on div "[DOMAIN_NAME]" at bounding box center [945, 14] width 167 height 19
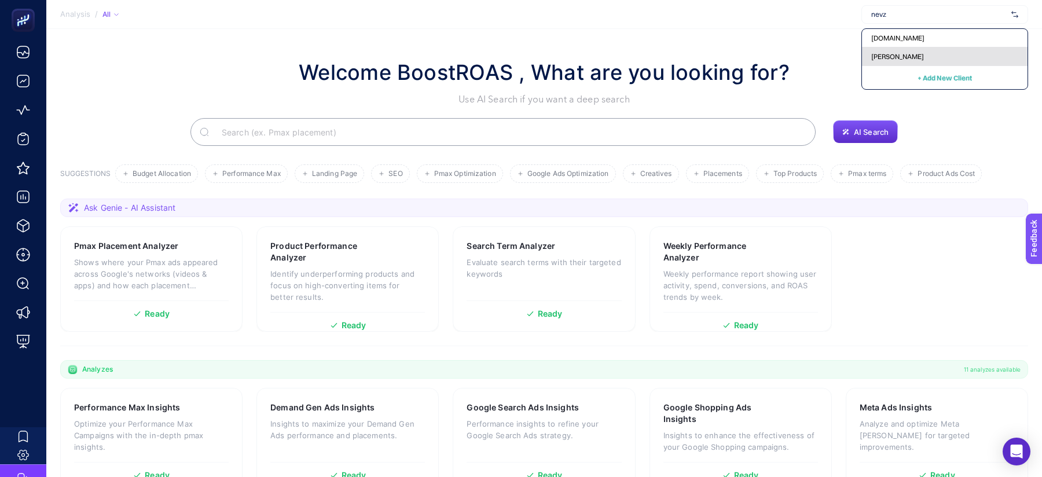
type input "nevz"
click at [961, 52] on div "[PERSON_NAME]" at bounding box center [945, 56] width 166 height 19
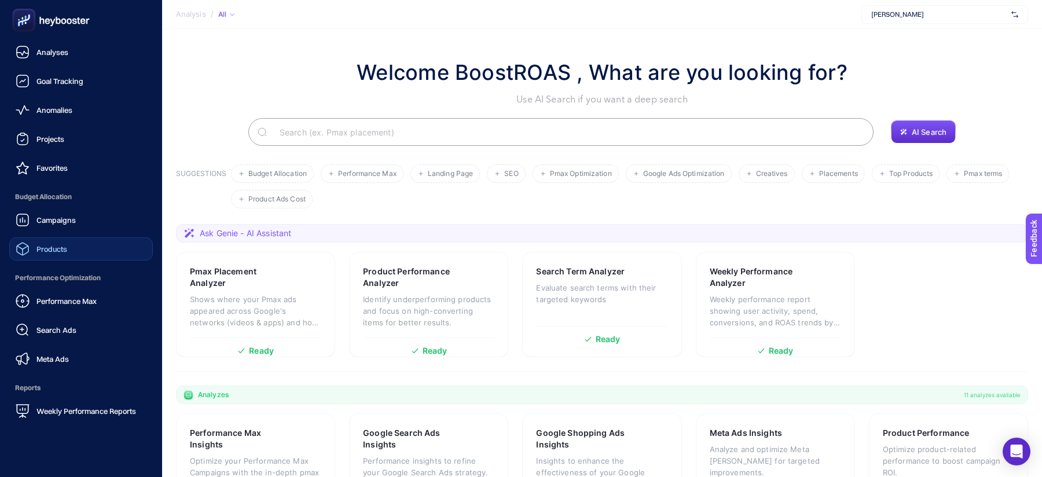
click at [79, 254] on link "Products" at bounding box center [81, 248] width 144 height 23
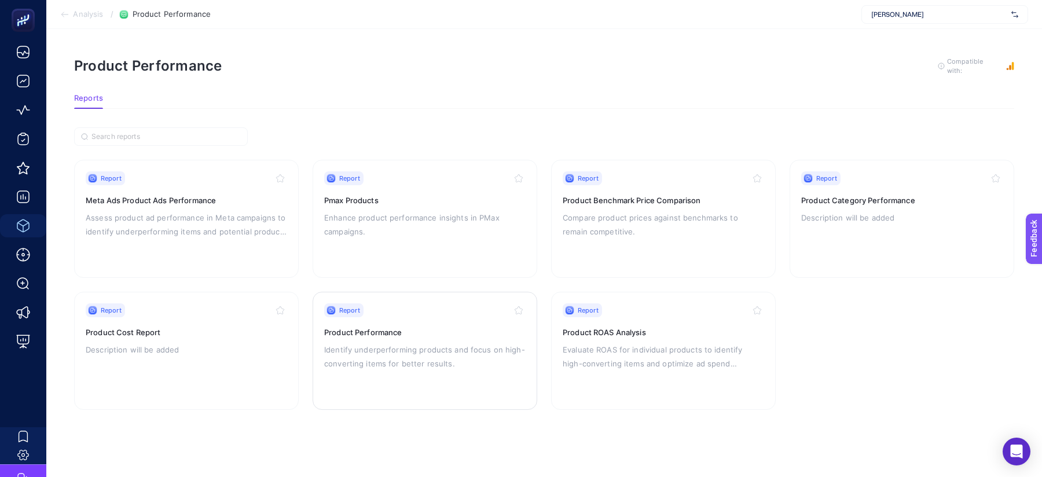
click at [385, 354] on p "Identify underperforming products and focus on high-converting items for better…" at bounding box center [425, 357] width 202 height 28
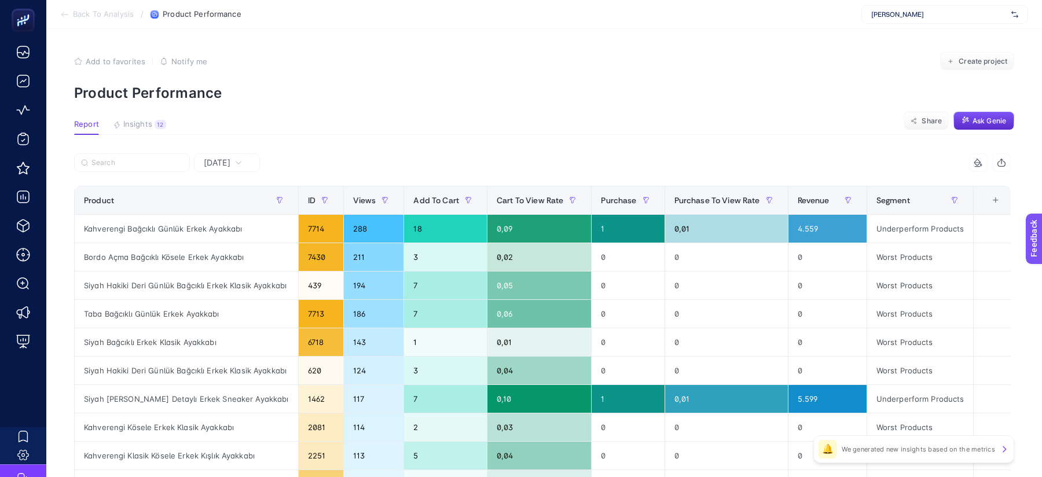
click at [247, 169] on div "[DATE]" at bounding box center [227, 162] width 66 height 19
click at [239, 200] on li "Last 7 Days" at bounding box center [226, 207] width 59 height 21
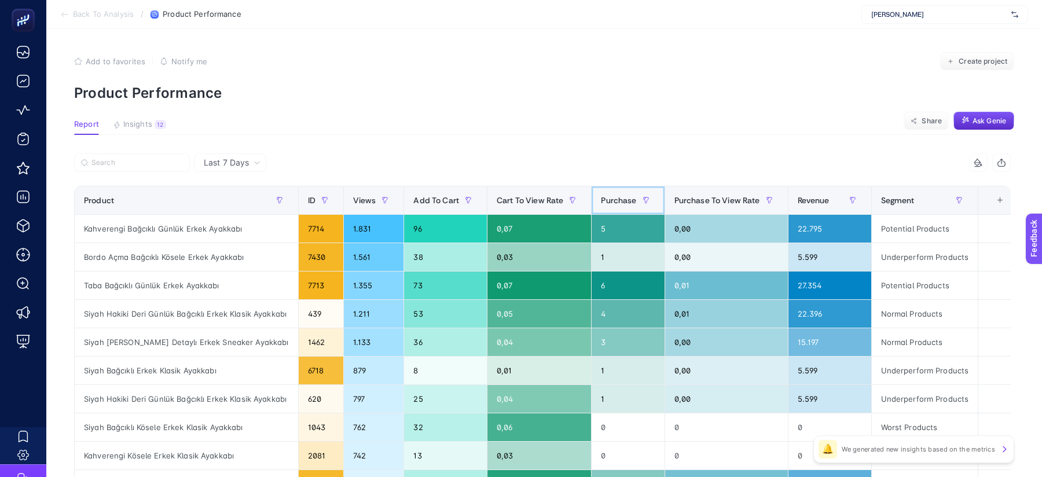
click at [602, 203] on span "Purchase" at bounding box center [618, 200] width 35 height 9
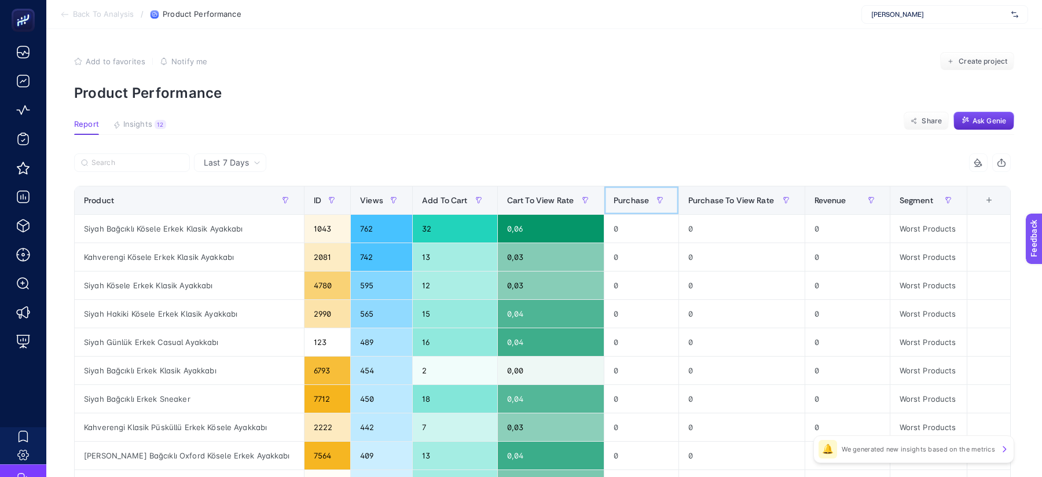
click at [605, 203] on th "Purchase" at bounding box center [642, 200] width 75 height 28
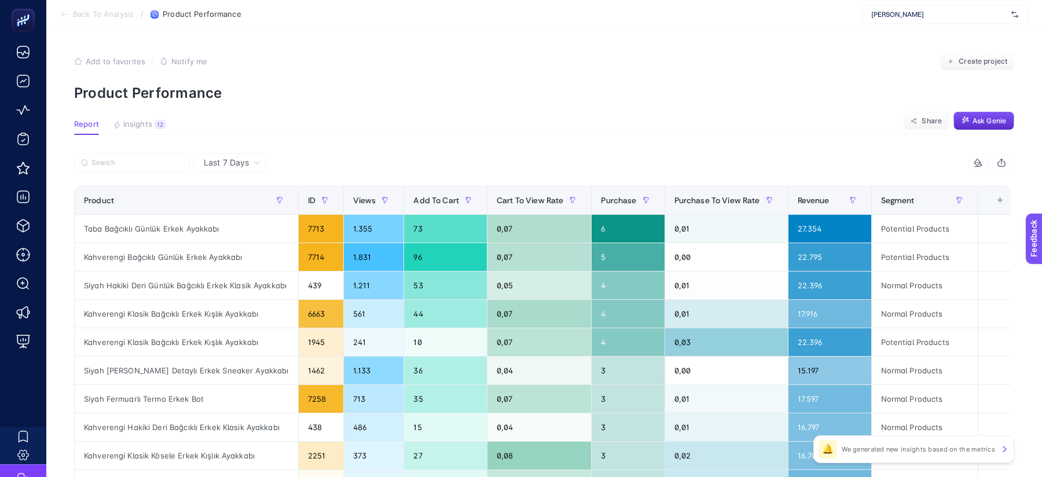
click at [996, 203] on div "+" at bounding box center [1001, 200] width 22 height 9
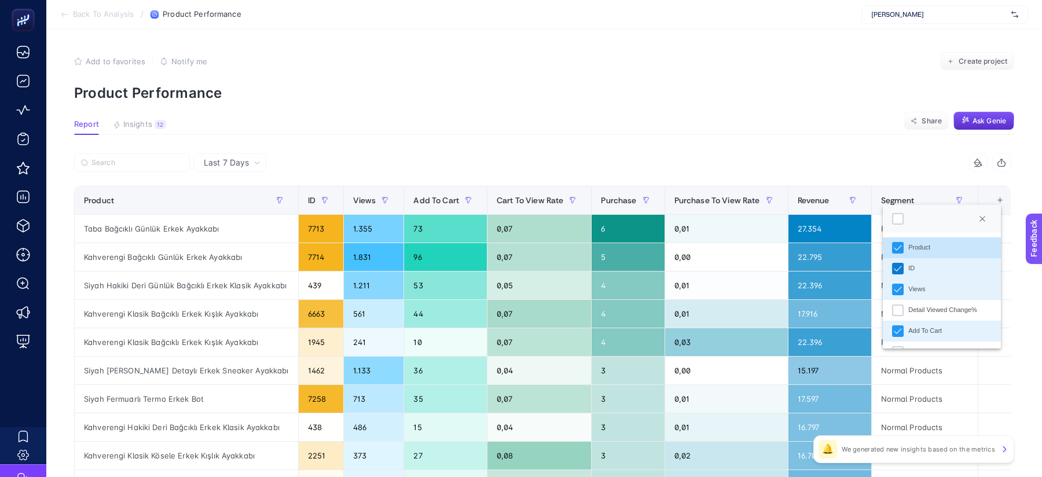
click at [895, 266] on icon "ID" at bounding box center [898, 269] width 8 height 8
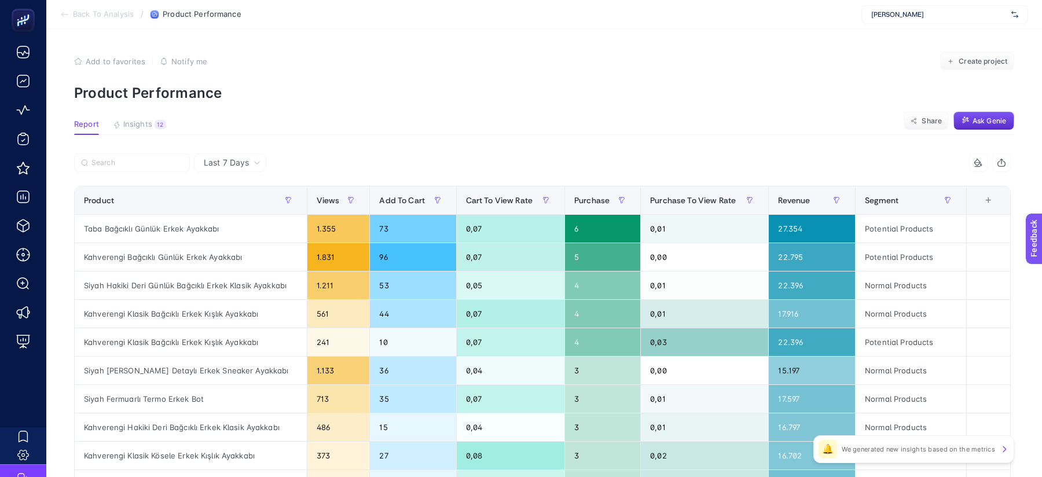
click at [990, 204] on div "+" at bounding box center [989, 200] width 22 height 9
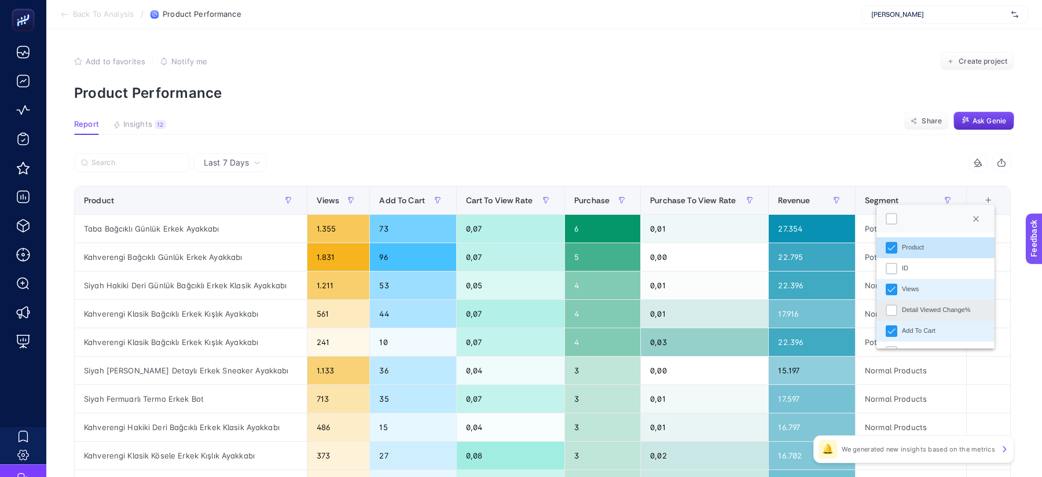
scroll to position [78, 0]
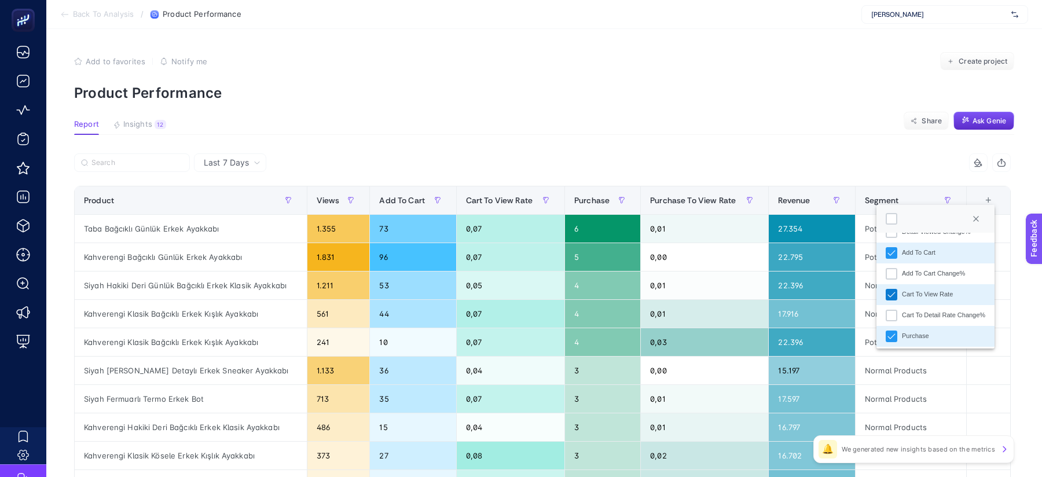
click at [887, 299] on div "Cart To View Rate" at bounding box center [892, 295] width 12 height 12
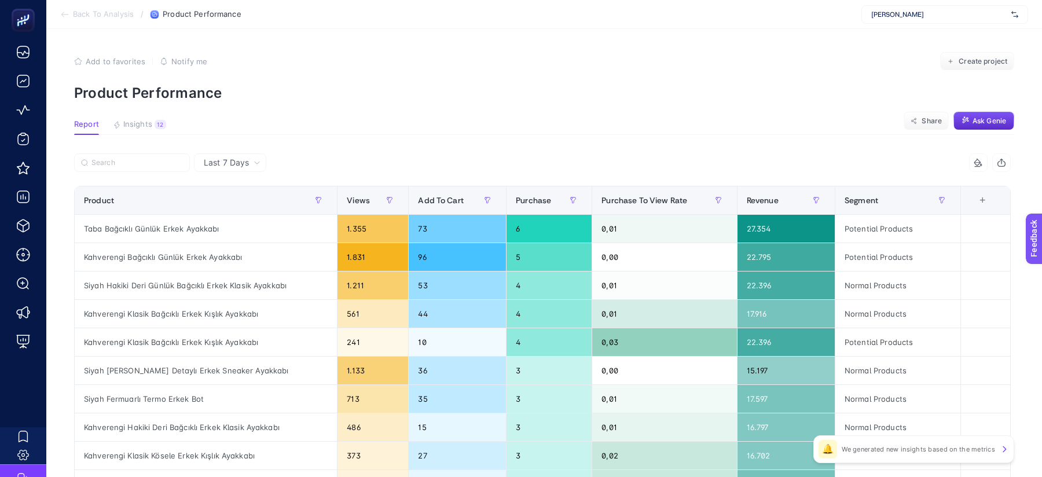
click at [982, 205] on div "+" at bounding box center [983, 200] width 22 height 9
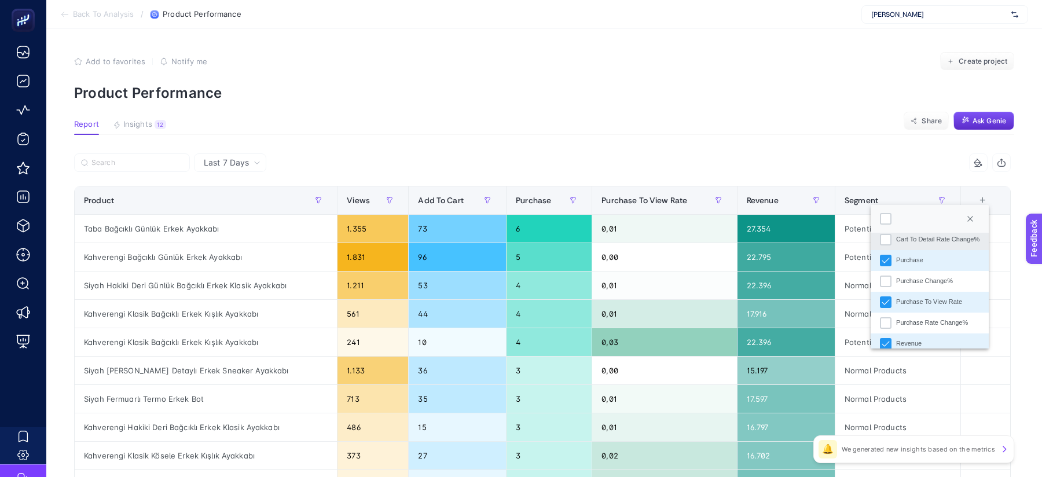
scroll to position [158, 0]
click at [883, 299] on icon "Purchase To View Rate" at bounding box center [886, 298] width 8 height 8
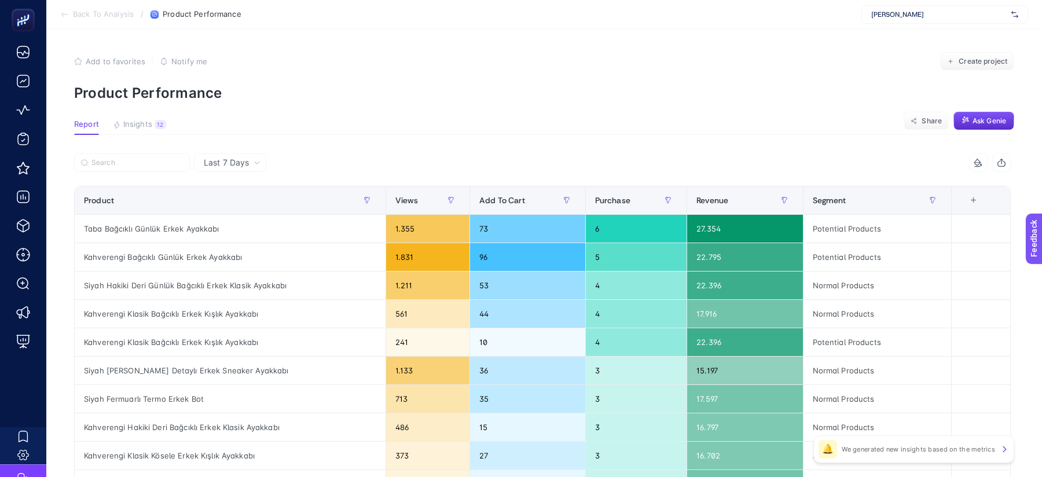
click at [796, 140] on article "Add to favorites false Notify me Create project Product Performance Report Insi…" at bounding box center [544, 481] width 996 height 905
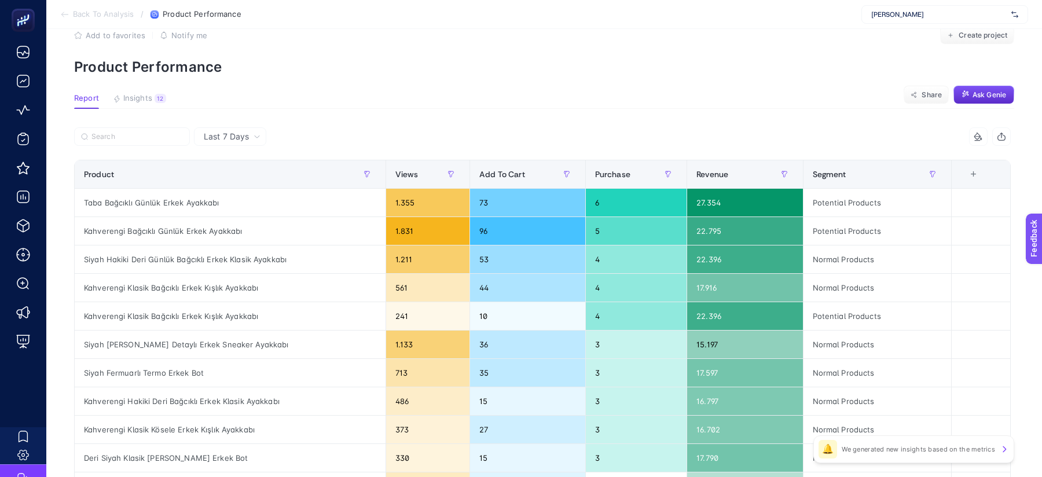
click at [647, 62] on p "Product Performance" at bounding box center [544, 66] width 940 height 17
click at [971, 178] on div "+" at bounding box center [974, 174] width 22 height 9
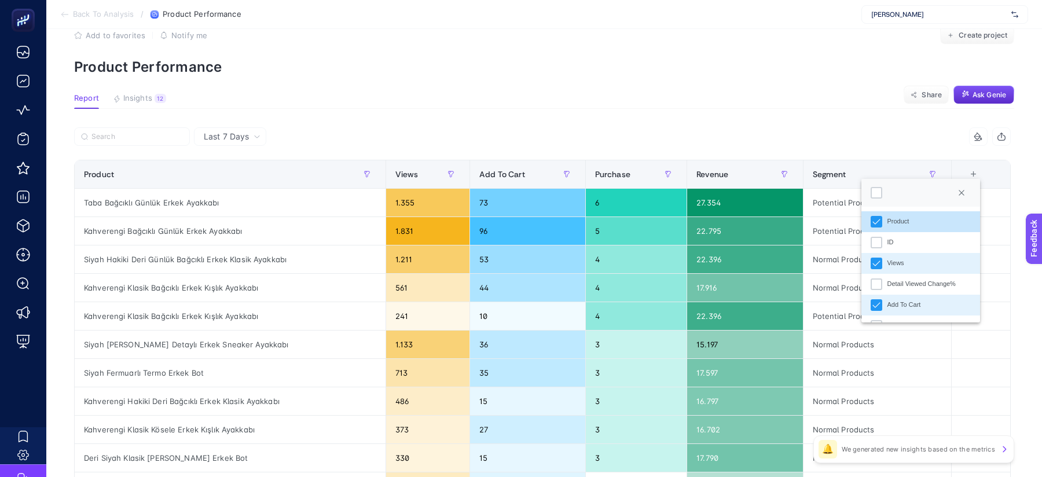
scroll to position [8, 57]
click at [872, 265] on div "Views" at bounding box center [877, 264] width 12 height 12
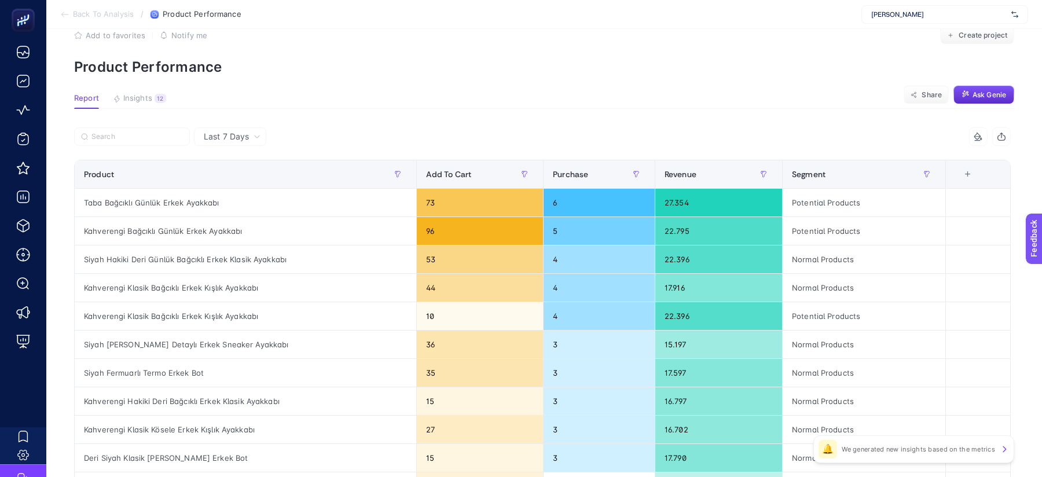
click at [708, 126] on article "Add to favorites false Notify me Create project Product Performance Report Insi…" at bounding box center [544, 455] width 996 height 905
click at [60, 15] on icon at bounding box center [64, 14] width 9 height 9
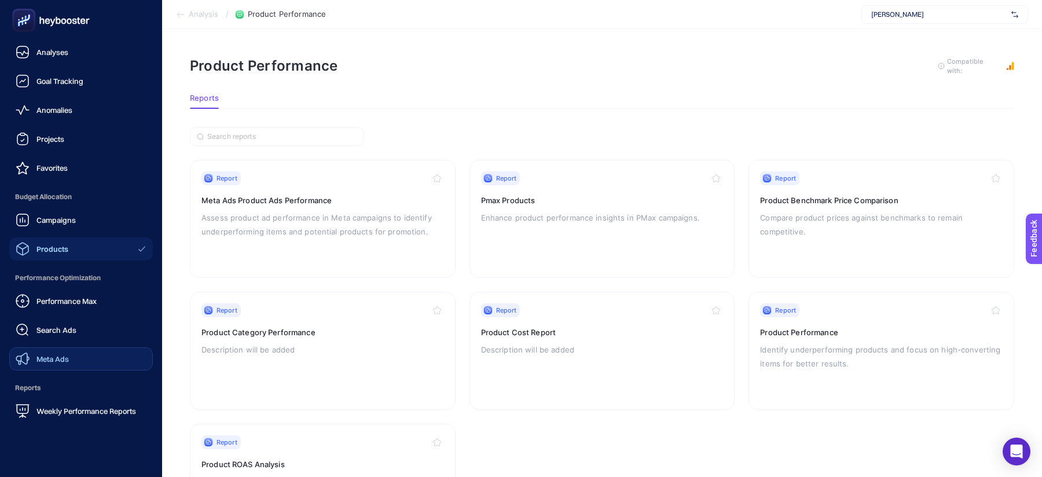
click at [66, 353] on div "Meta Ads" at bounding box center [42, 359] width 53 height 14
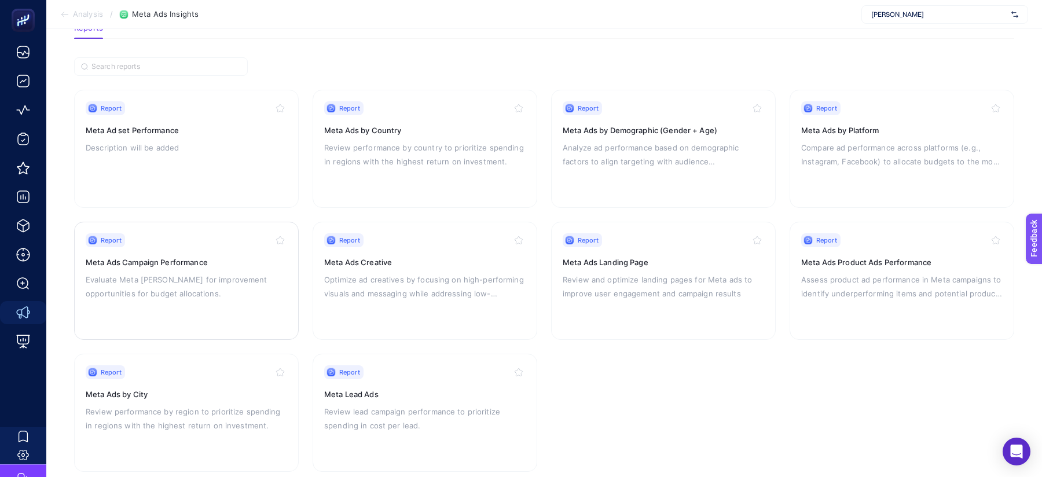
click at [259, 291] on p "Evaluate Meta ad campaigns for improvement opportunities for budget allocations." at bounding box center [187, 287] width 202 height 28
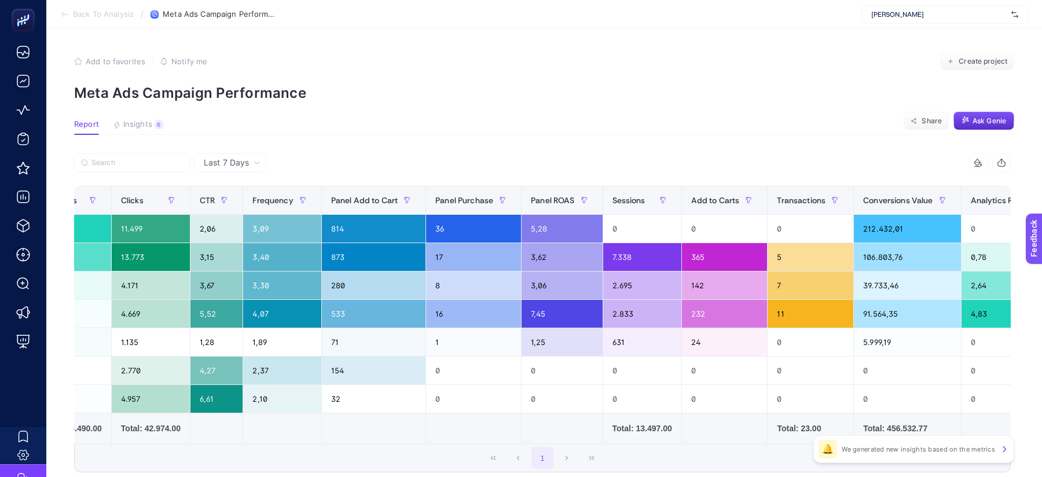
scroll to position [0, 606]
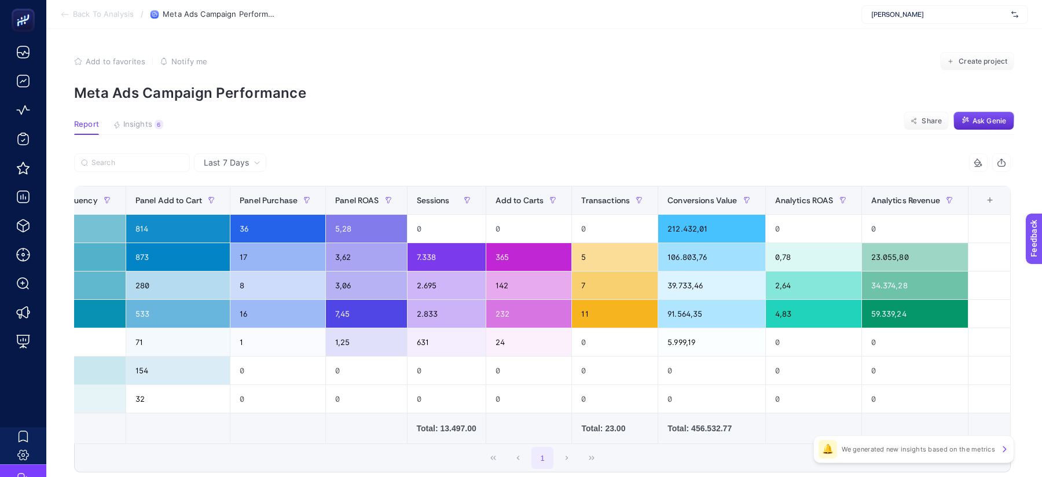
click at [990, 197] on div "+" at bounding box center [990, 200] width 22 height 9
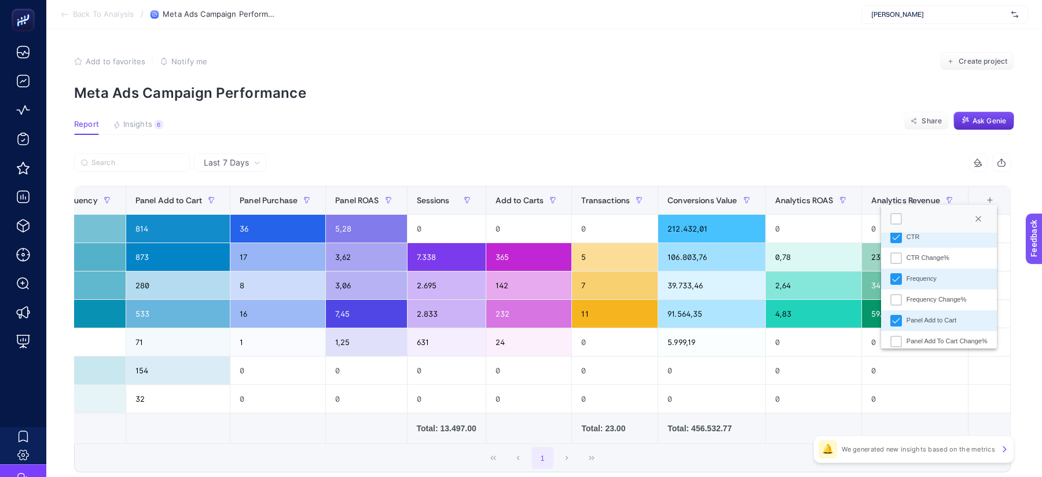
scroll to position [200, 0]
click at [900, 277] on icon "Frequency" at bounding box center [896, 277] width 8 height 8
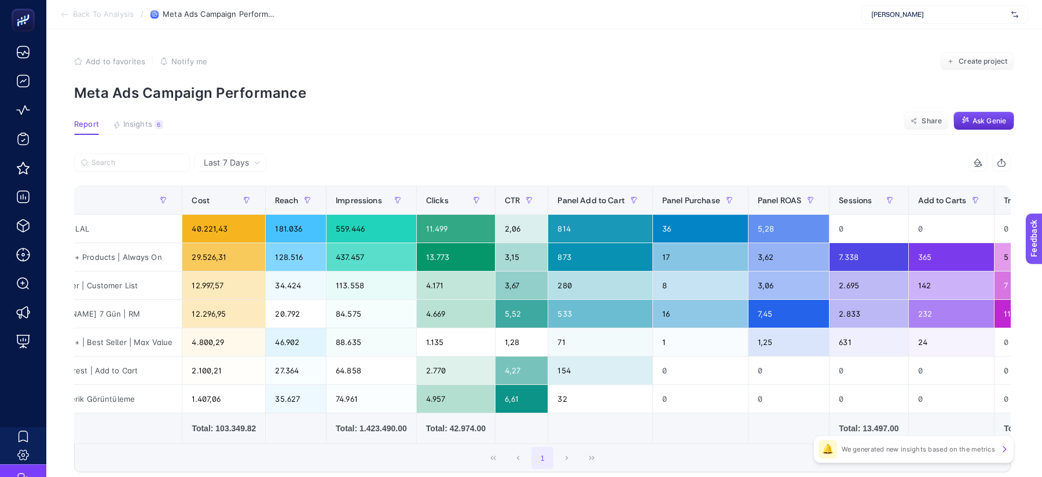
scroll to position [0, 529]
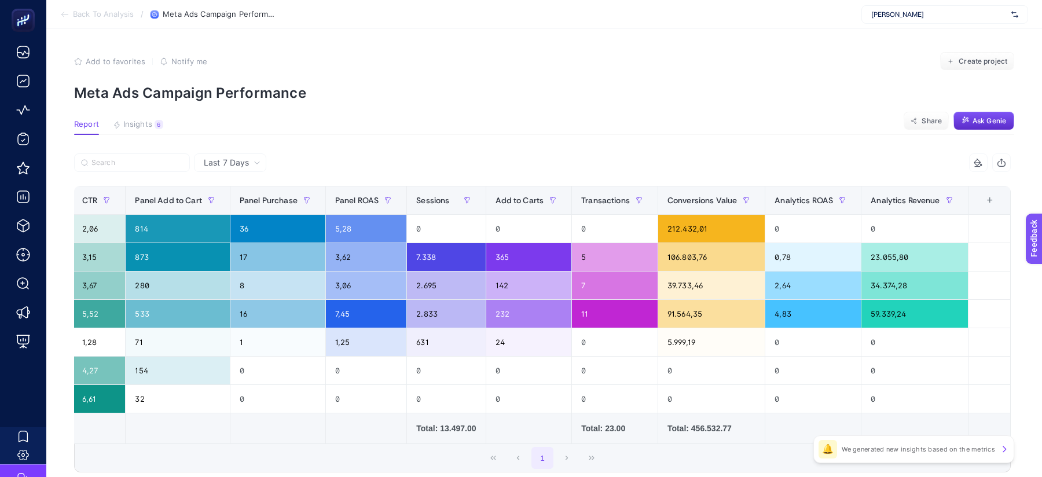
click at [991, 196] on div "+" at bounding box center [990, 200] width 22 height 9
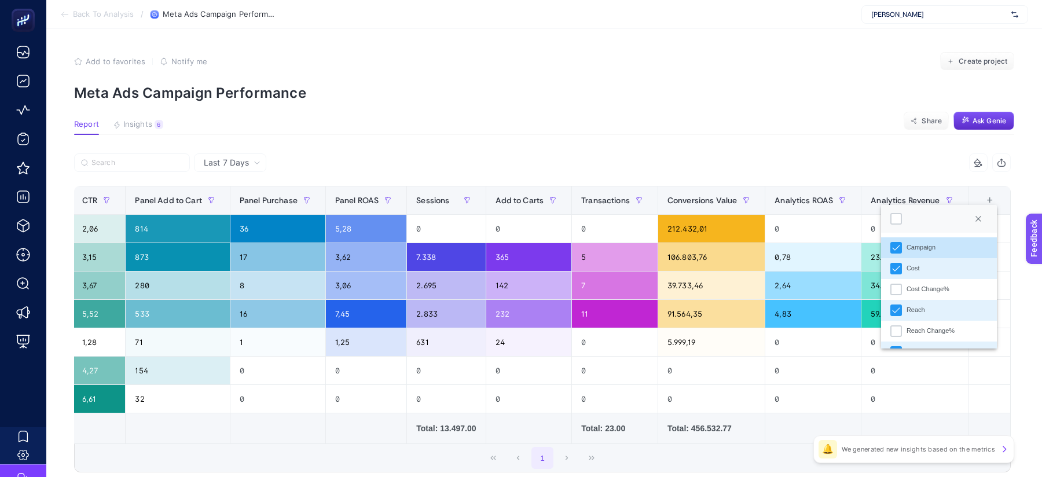
scroll to position [8, 57]
click at [895, 311] on icon "Reach" at bounding box center [896, 310] width 8 height 8
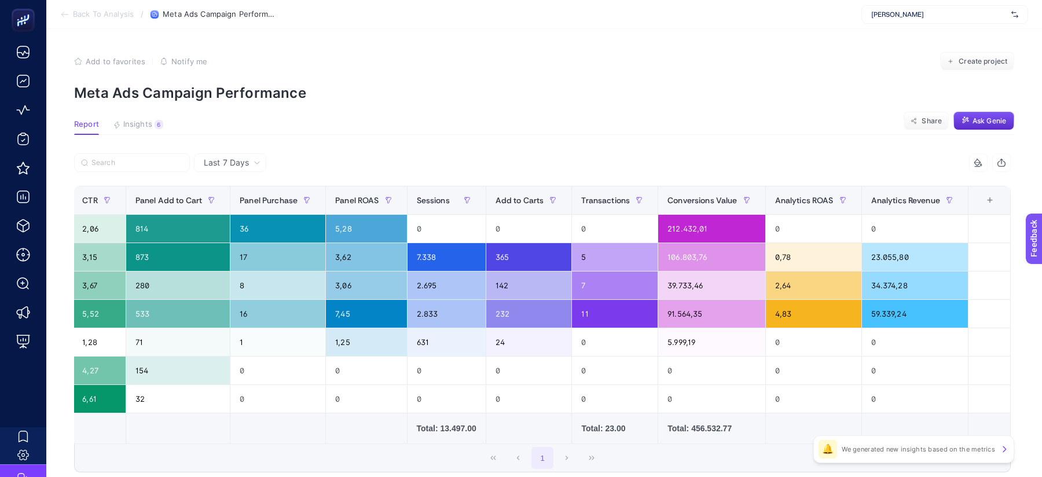
scroll to position [0, 468]
click at [988, 203] on div "+" at bounding box center [990, 200] width 22 height 9
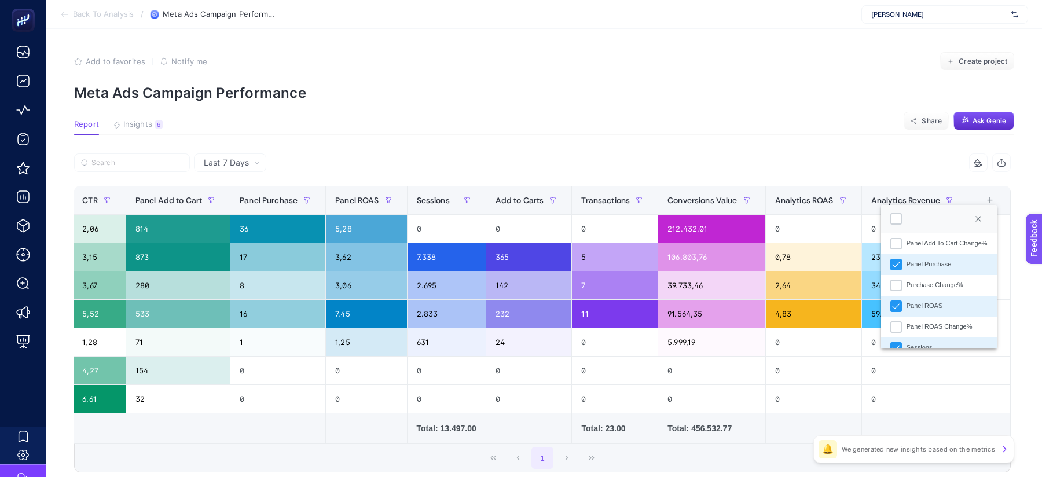
scroll to position [309, 0]
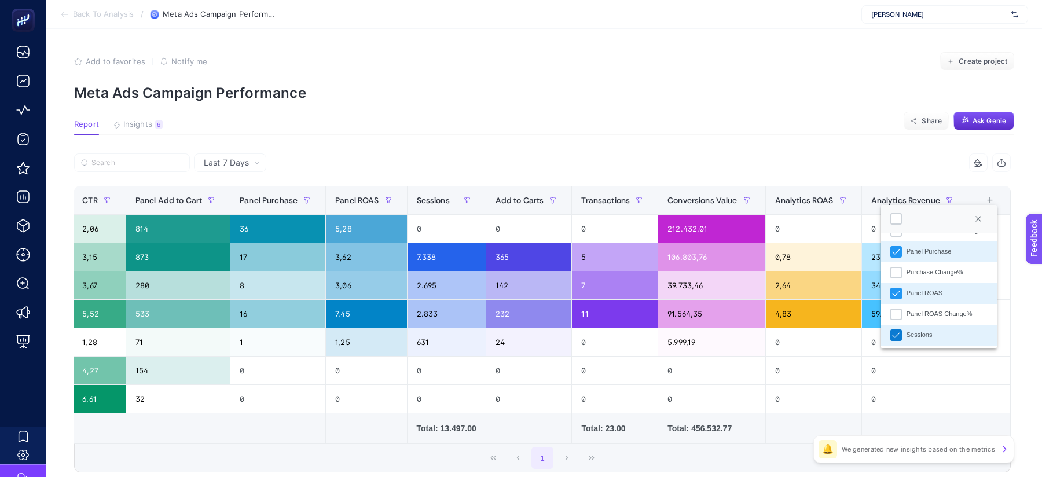
click at [896, 338] on icon "Sessions" at bounding box center [896, 335] width 8 height 8
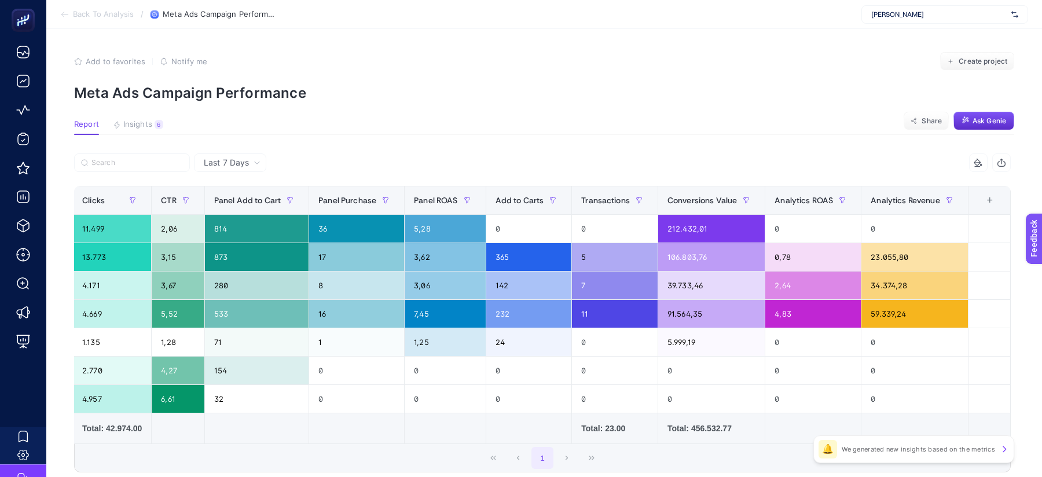
scroll to position [0, 387]
click at [990, 196] on div "+" at bounding box center [990, 200] width 22 height 9
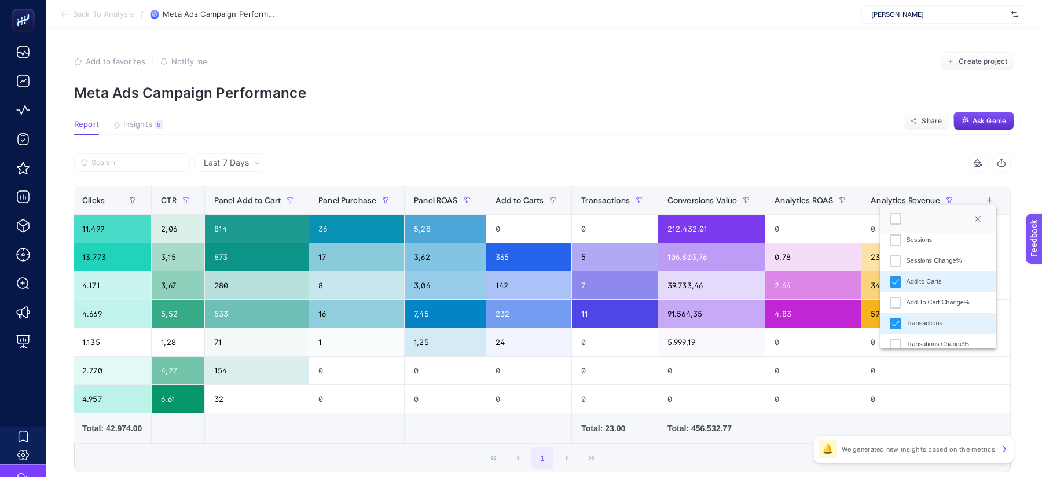
scroll to position [407, 0]
click at [890, 283] on div "Add to Carts" at bounding box center [896, 279] width 12 height 12
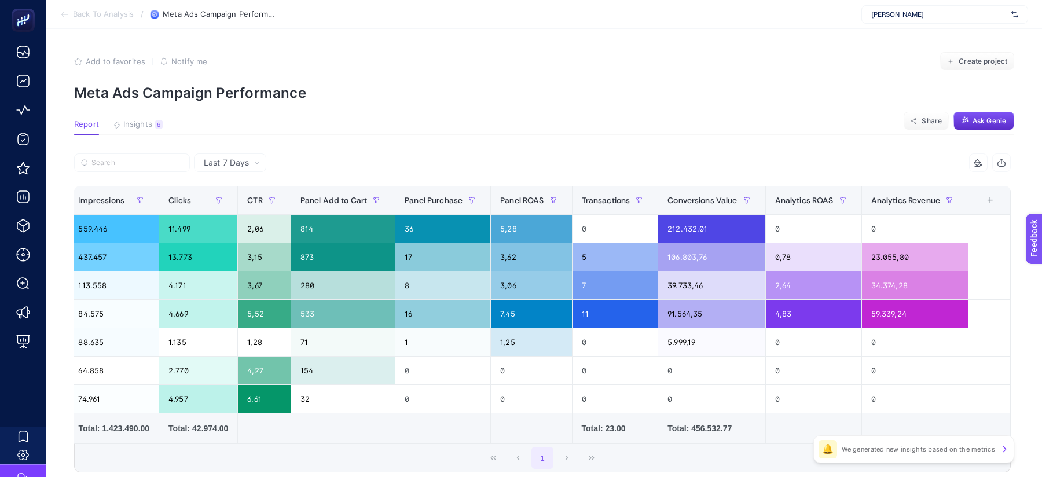
scroll to position [0, 302]
click at [992, 196] on div "+" at bounding box center [990, 200] width 22 height 9
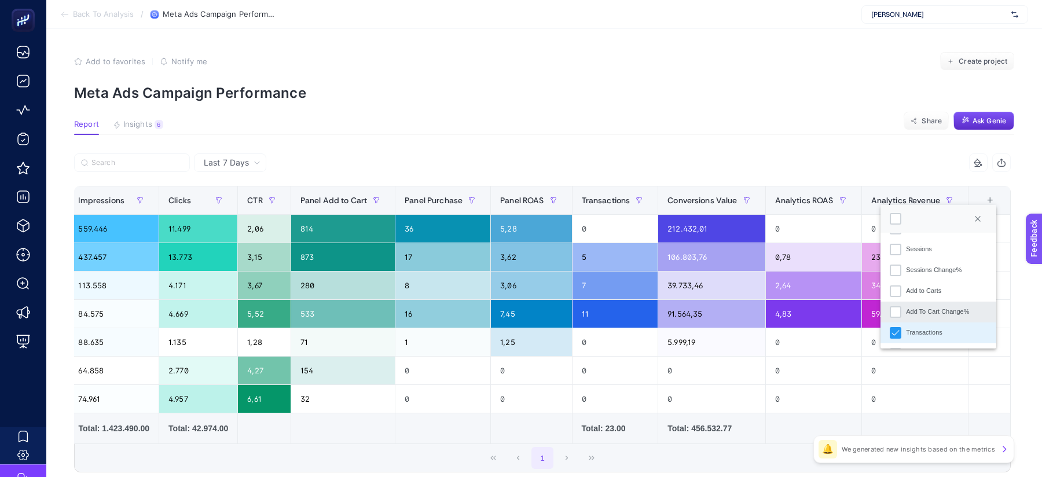
scroll to position [401, 0]
click at [895, 324] on icon "Transactions" at bounding box center [896, 327] width 8 height 8
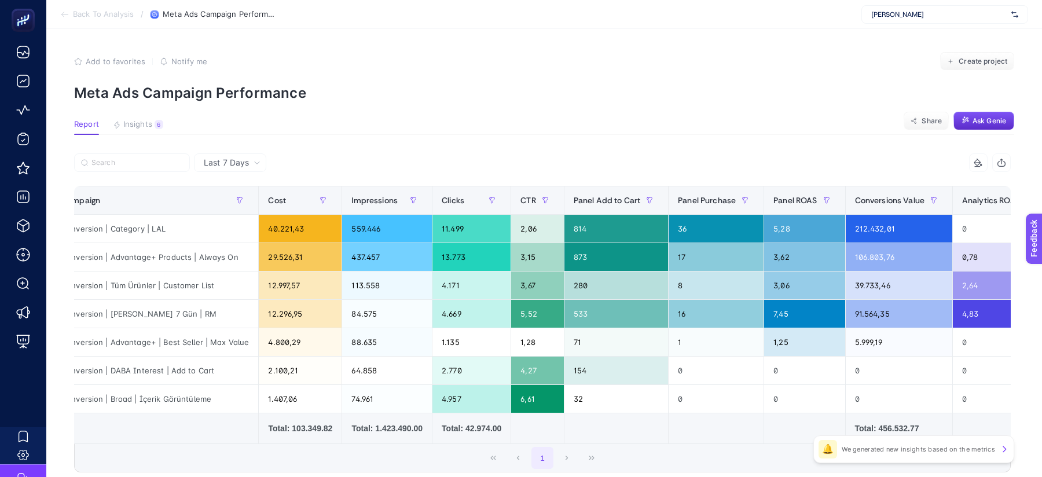
scroll to position [0, 0]
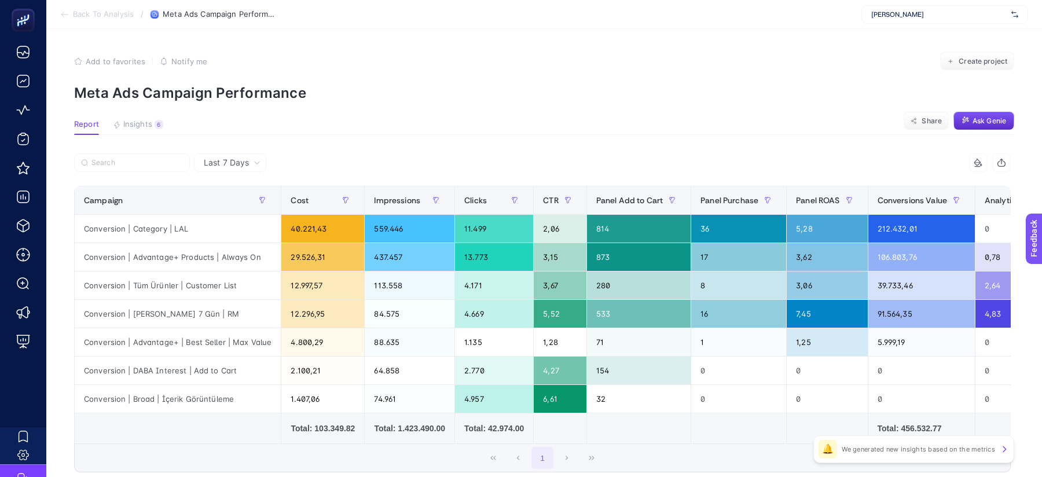
click at [610, 71] on section "Add to favorites false Notify me Create project Meta Ads Campaign Performance" at bounding box center [544, 76] width 940 height 49
click at [91, 16] on span "Back To Analysis" at bounding box center [103, 14] width 61 height 9
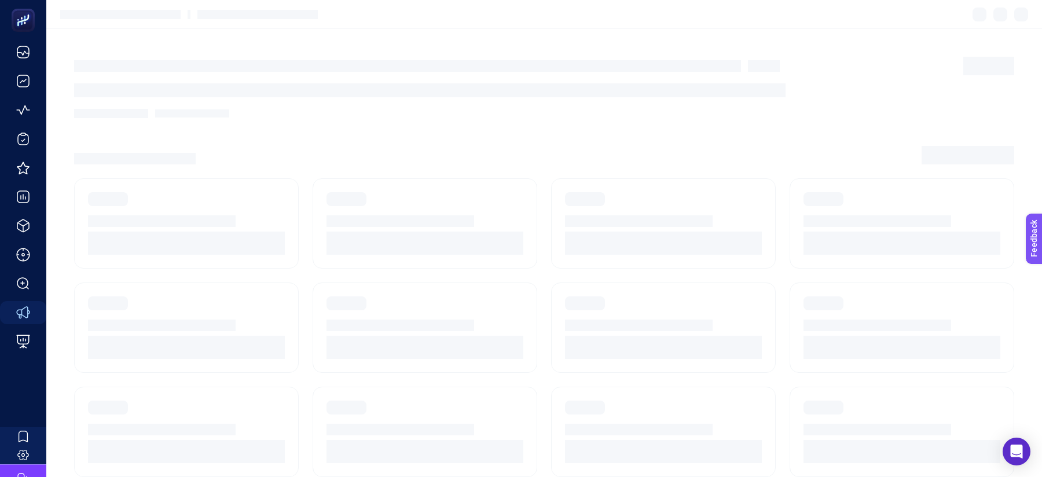
scroll to position [70, 0]
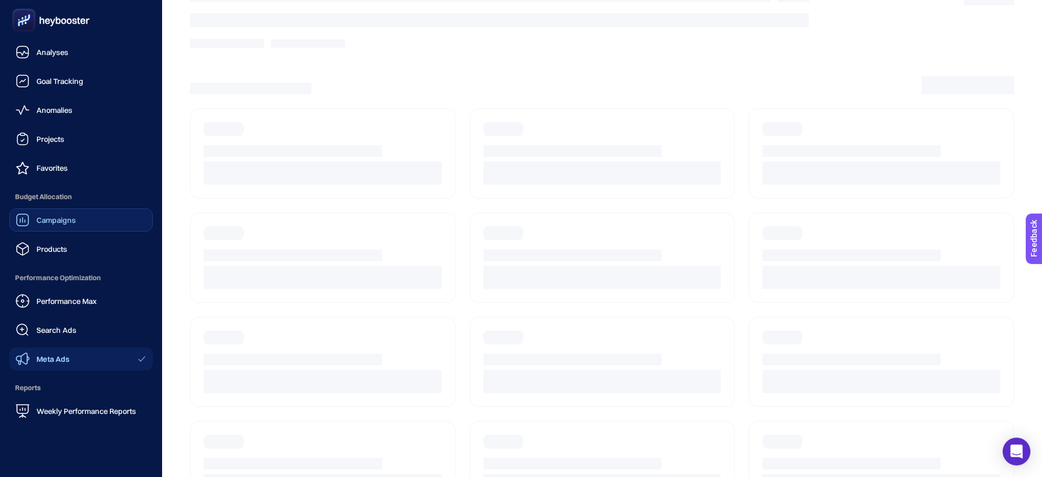
click at [23, 224] on icon at bounding box center [23, 220] width 14 height 14
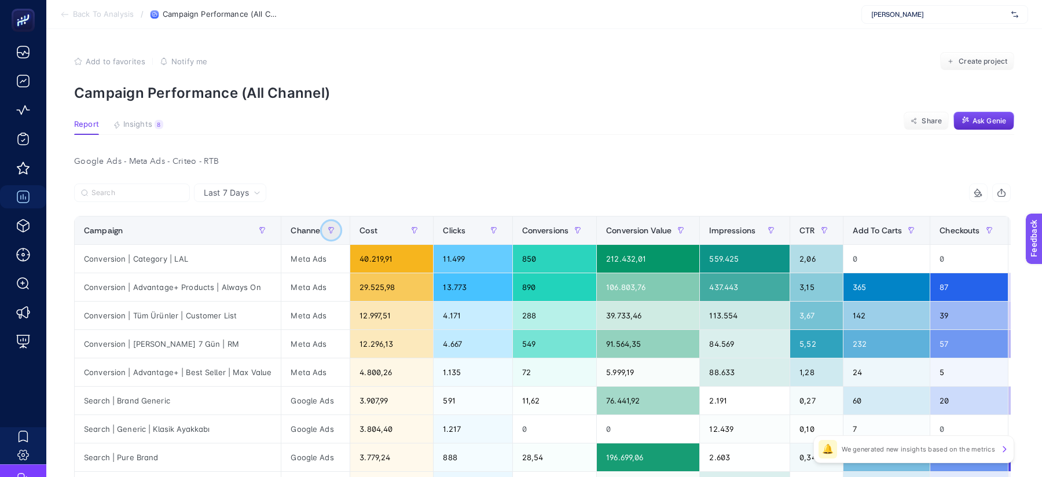
click at [322, 234] on button "button" at bounding box center [331, 230] width 19 height 19
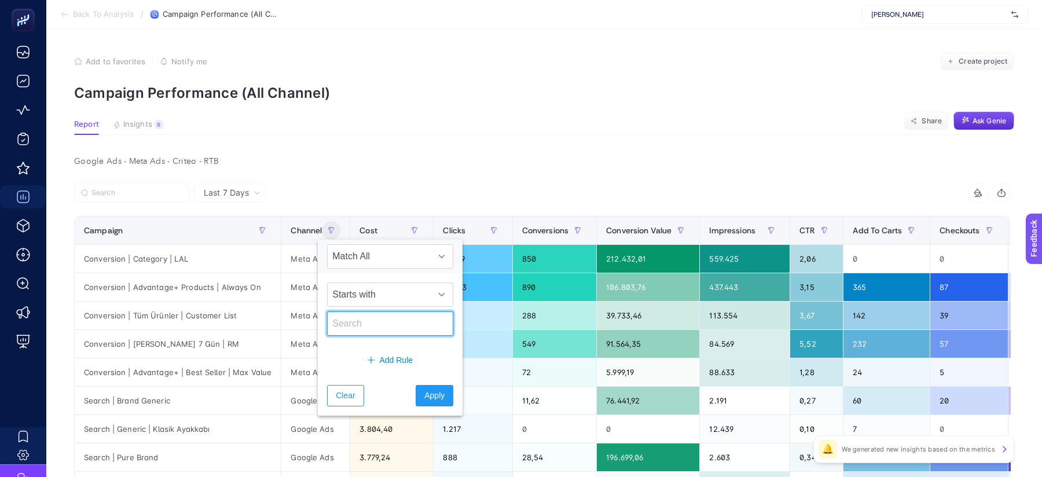
click at [351, 330] on input "text" at bounding box center [390, 324] width 126 height 24
type input "google"
click at [424, 398] on span "Apply" at bounding box center [434, 396] width 20 height 12
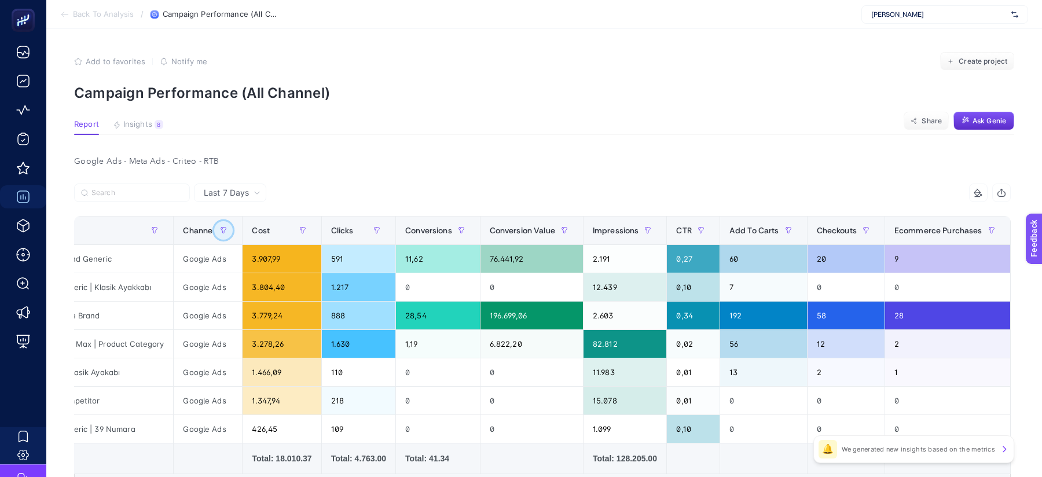
scroll to position [0, 61]
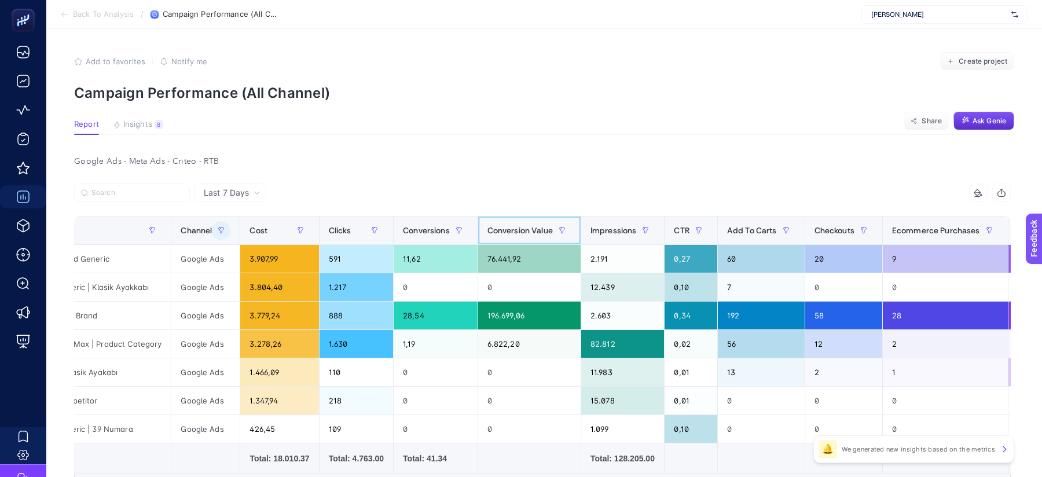
click at [522, 236] on div "Conversion Value" at bounding box center [530, 230] width 84 height 19
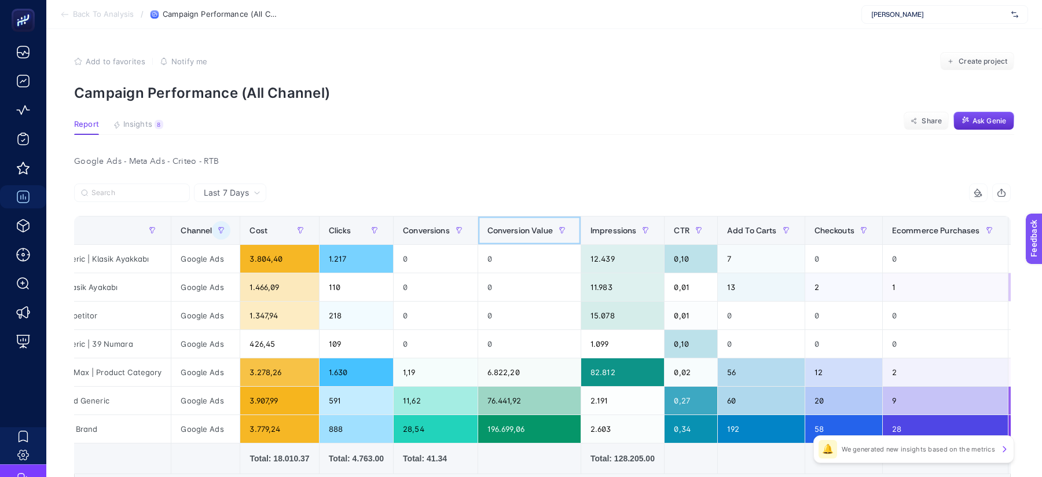
click at [522, 236] on div "Conversion Value" at bounding box center [530, 230] width 84 height 19
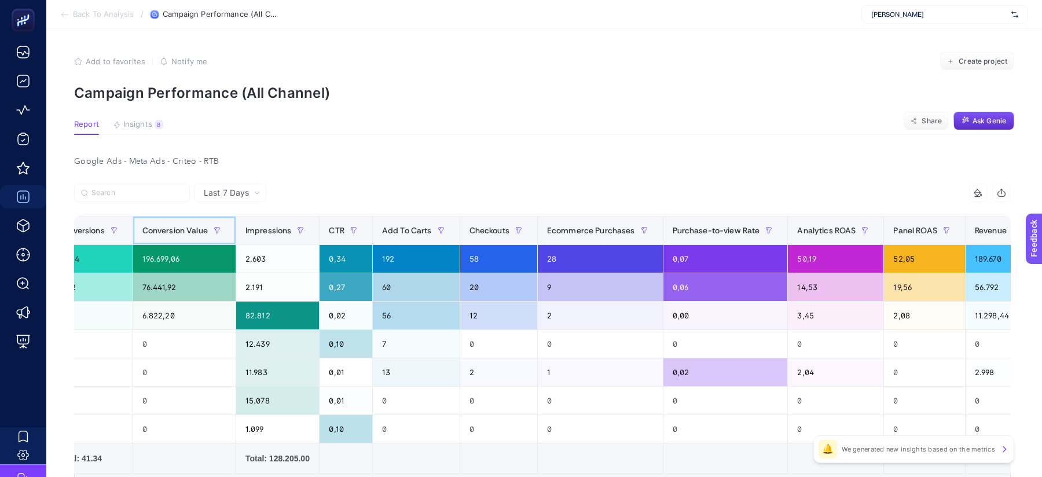
scroll to position [0, 547]
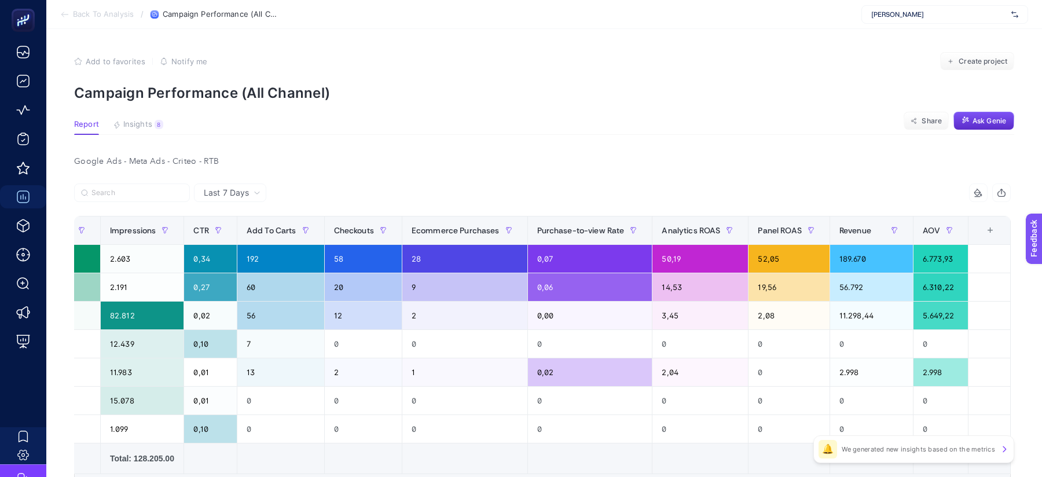
click at [995, 227] on div "+" at bounding box center [991, 230] width 22 height 9
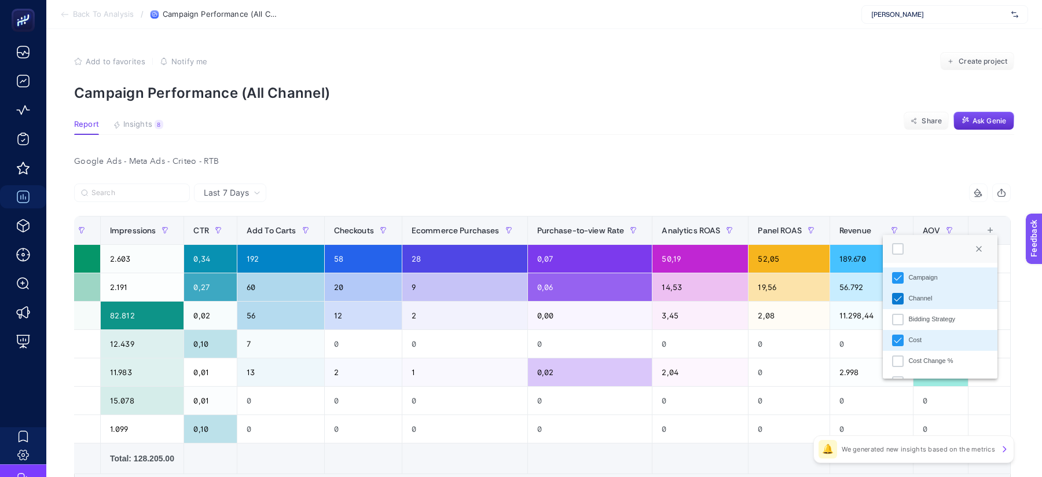
click at [899, 298] on icon "Channel" at bounding box center [898, 299] width 8 height 8
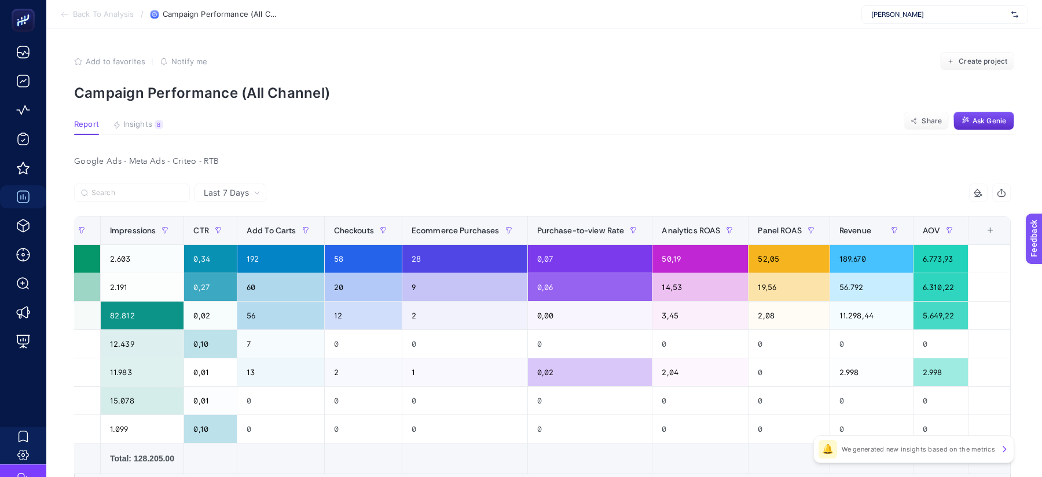
scroll to position [0, 478]
click at [986, 237] on th "15 items selected +" at bounding box center [990, 231] width 42 height 28
click at [994, 227] on div "+" at bounding box center [991, 230] width 22 height 9
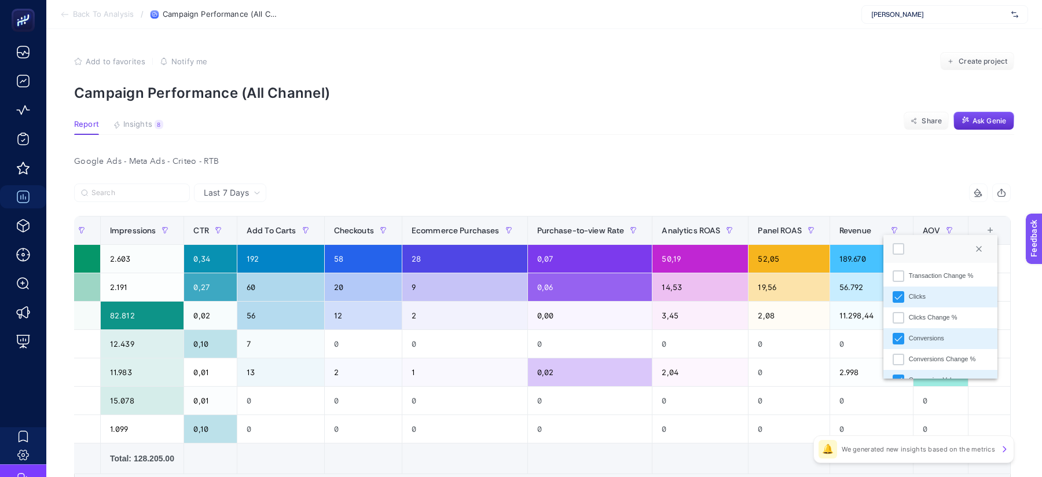
scroll to position [169, 0]
drag, startPoint x: 900, startPoint y: 340, endPoint x: 749, endPoint y: 173, distance: 225.1
click at [749, 173] on body "Back To Analysis / Campaign Performance (All Channel) Nevzat Onay Add to favori…" at bounding box center [521, 238] width 1042 height 477
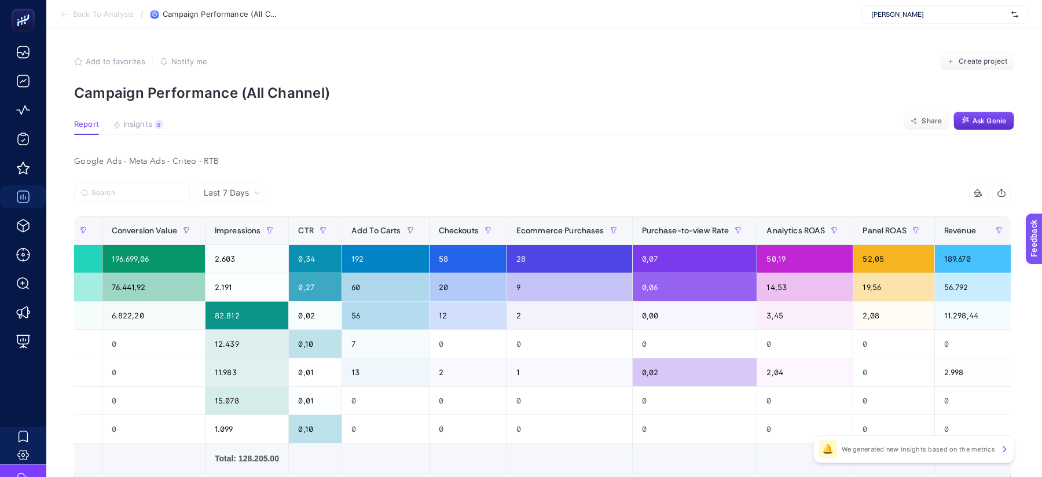
scroll to position [0, 478]
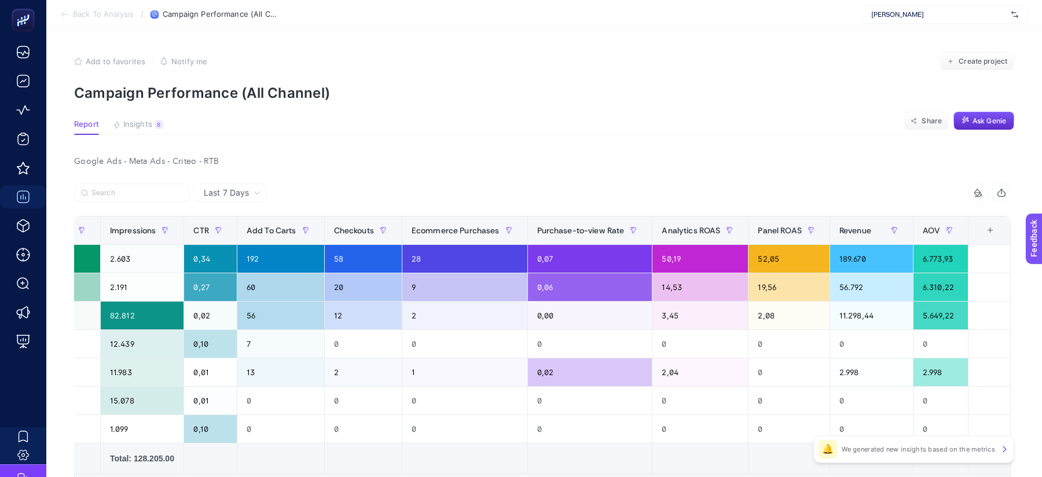
click at [993, 230] on div "+" at bounding box center [991, 230] width 22 height 9
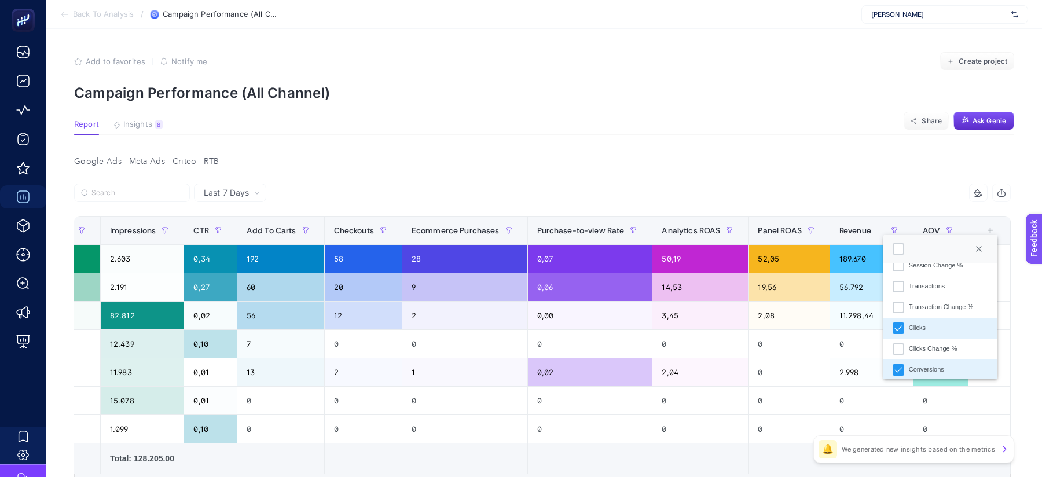
scroll to position [175, 0]
click at [898, 336] on div "Conversions" at bounding box center [899, 332] width 12 height 12
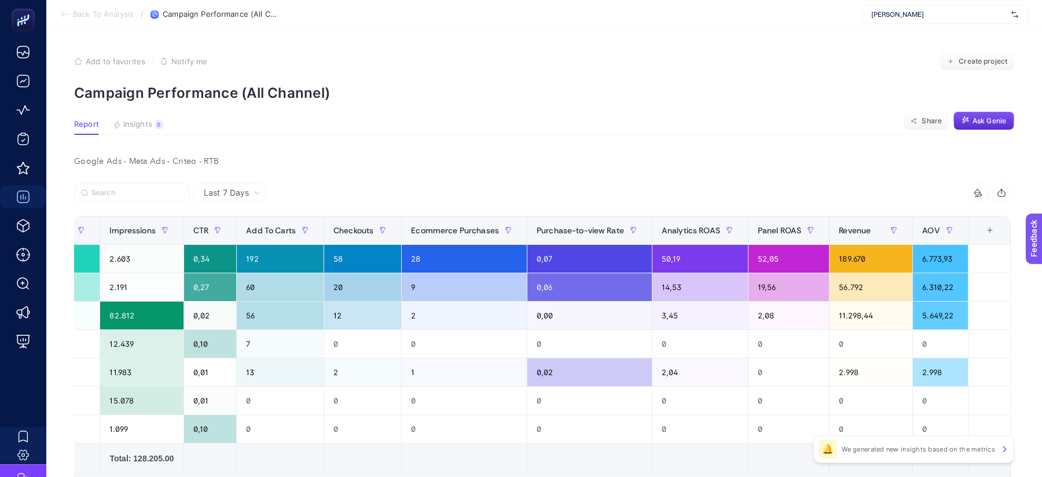
scroll to position [0, 394]
click at [994, 226] on div "+" at bounding box center [990, 230] width 22 height 9
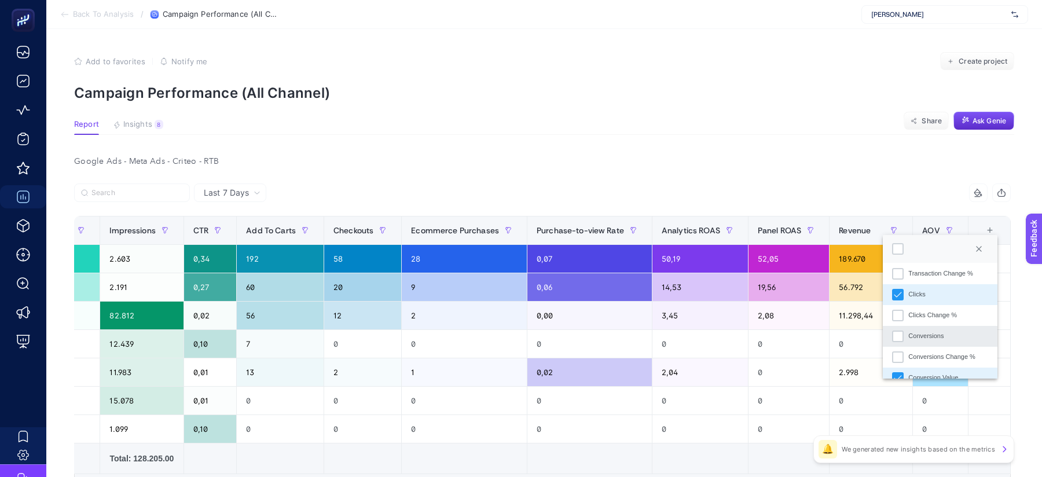
scroll to position [220, 0]
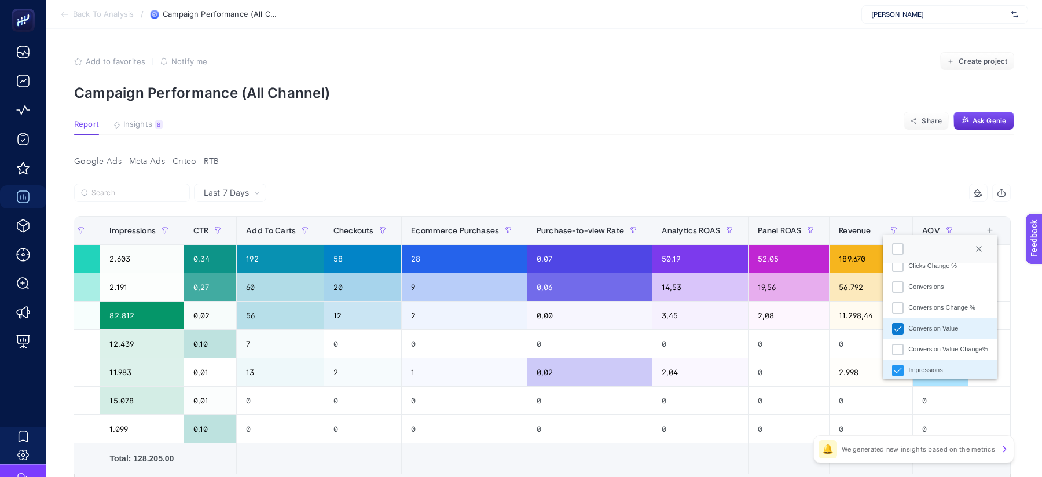
click at [896, 328] on icon "Conversion Value" at bounding box center [898, 329] width 8 height 8
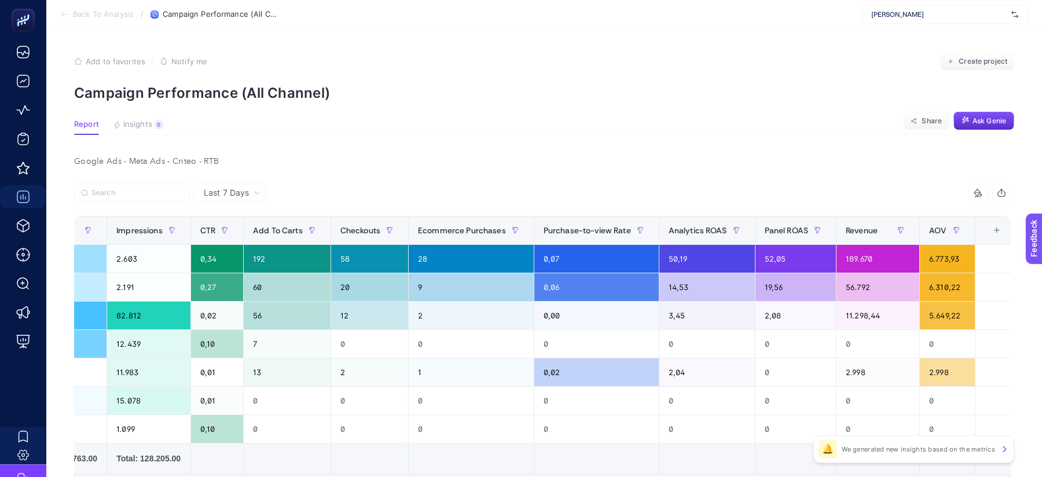
scroll to position [0, 291]
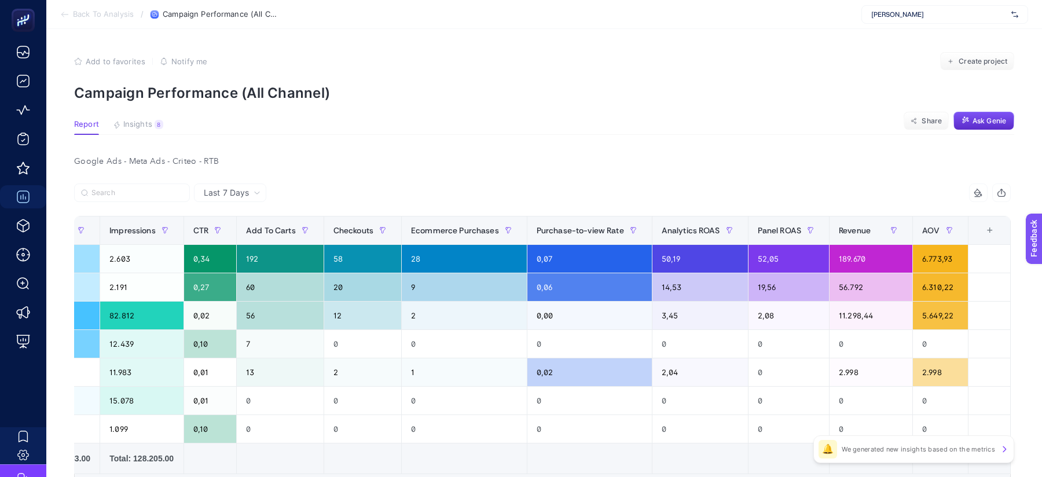
click at [997, 230] on div "+" at bounding box center [990, 230] width 22 height 9
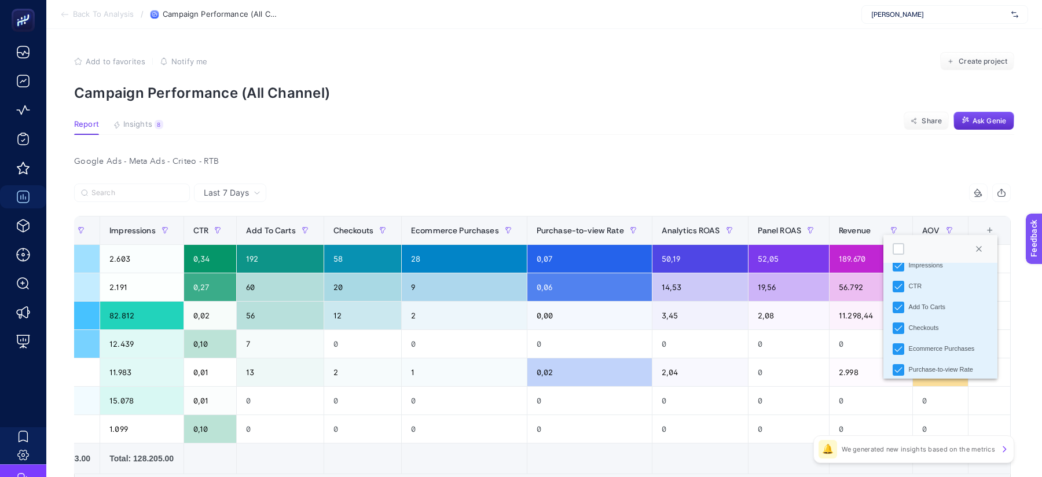
scroll to position [320, 0]
click at [892, 331] on li "Checkouts" at bounding box center [941, 333] width 114 height 21
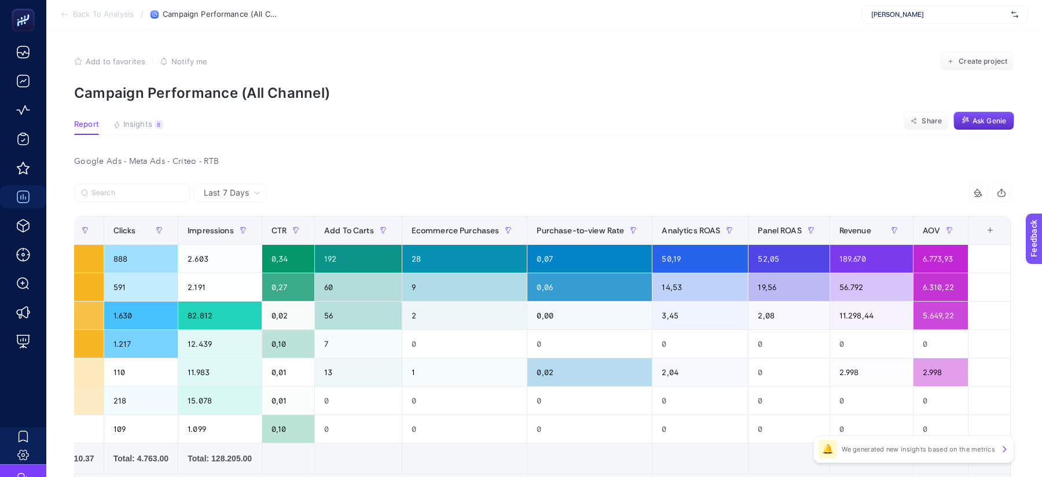
scroll to position [0, 214]
click at [993, 234] on div "+" at bounding box center [991, 230] width 22 height 9
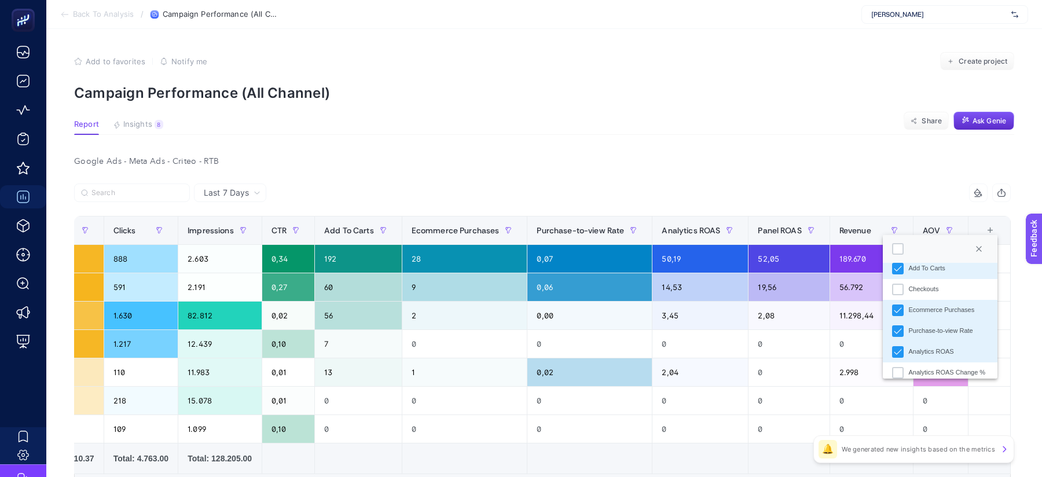
scroll to position [365, 0]
click at [903, 328] on div "Purchase-to-view Rate" at bounding box center [898, 330] width 12 height 12
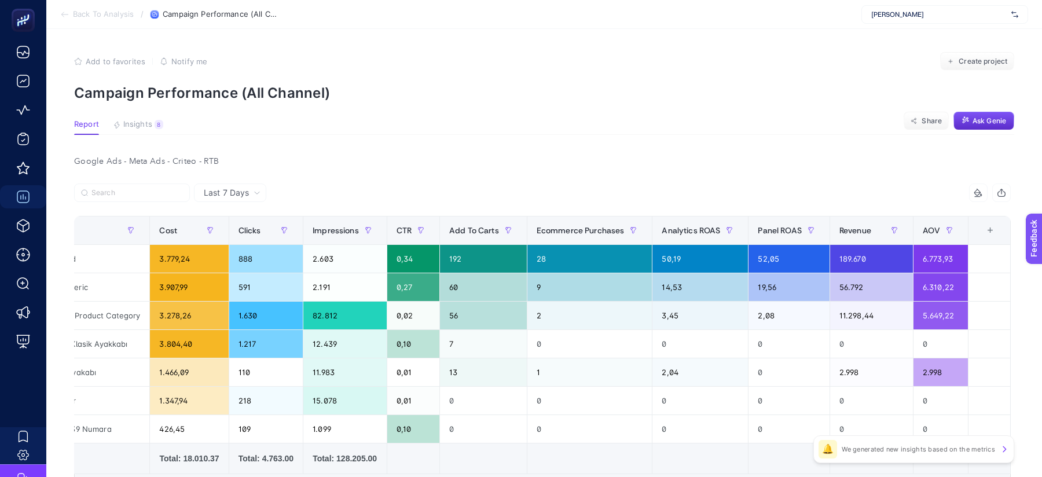
scroll to position [0, 90]
click at [990, 230] on div "+" at bounding box center [991, 230] width 22 height 9
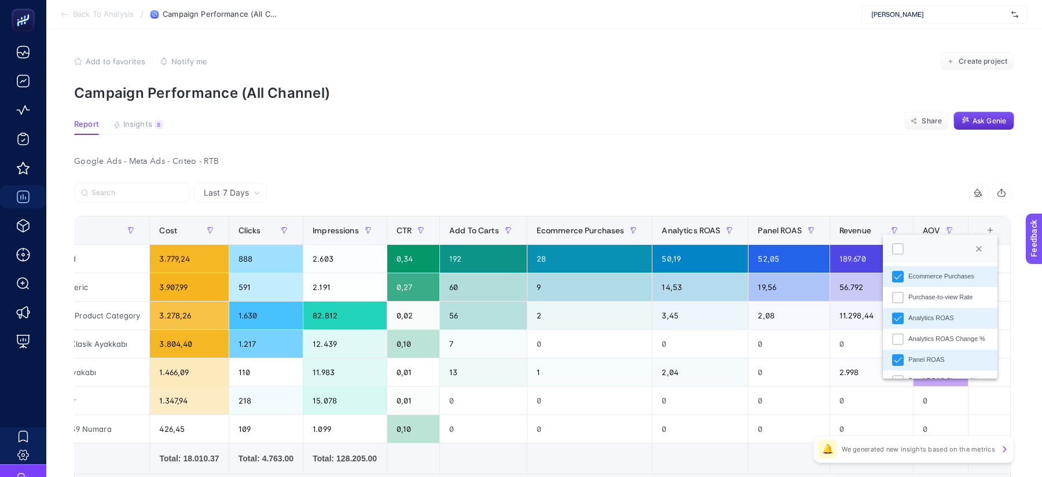
scroll to position [349, 0]
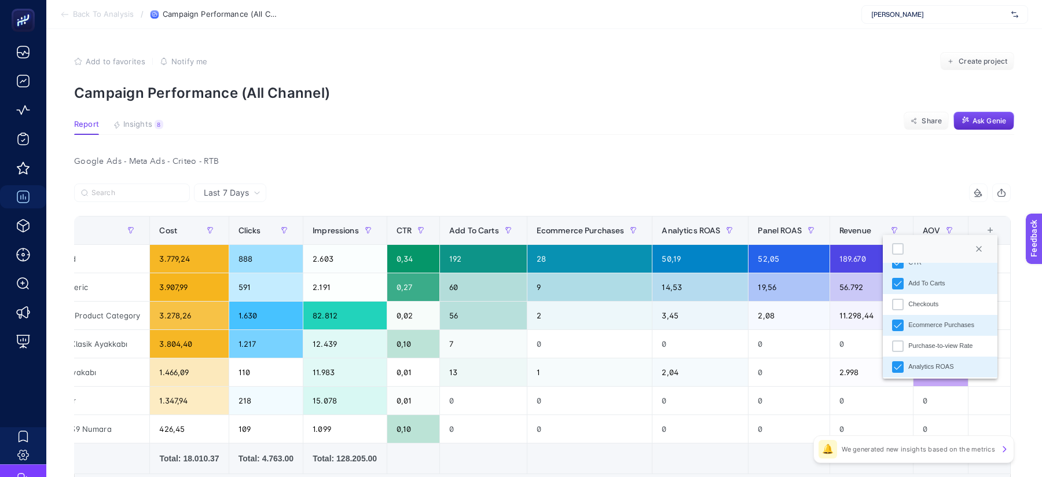
click at [891, 363] on li "Analytics ROAS" at bounding box center [940, 367] width 114 height 21
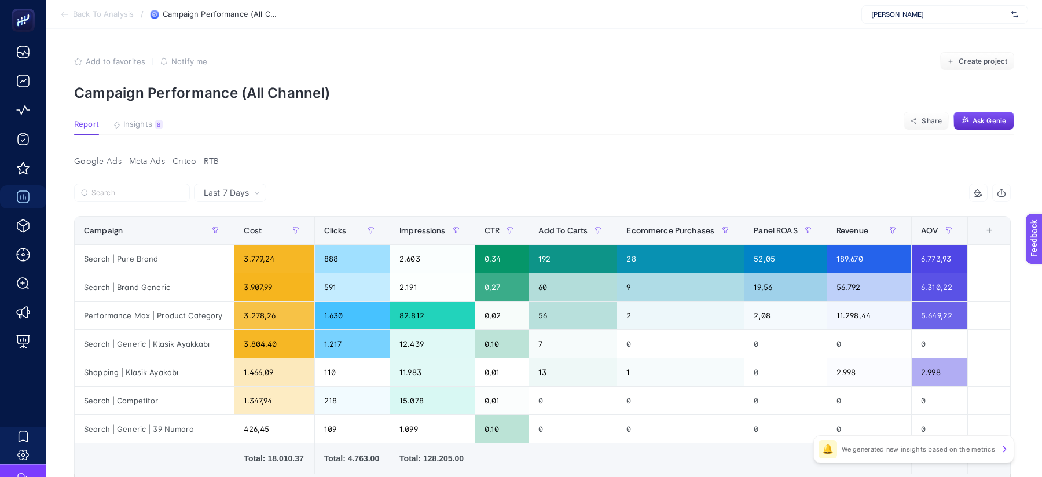
scroll to position [0, 0]
